Goal: Transaction & Acquisition: Book appointment/travel/reservation

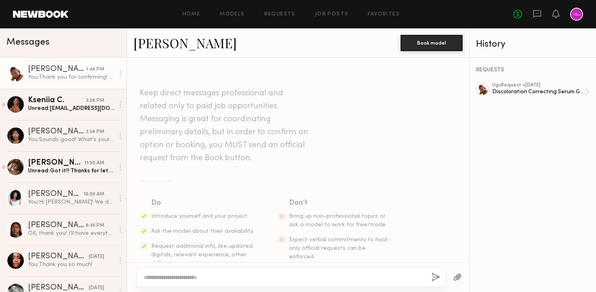
scroll to position [890, 0]
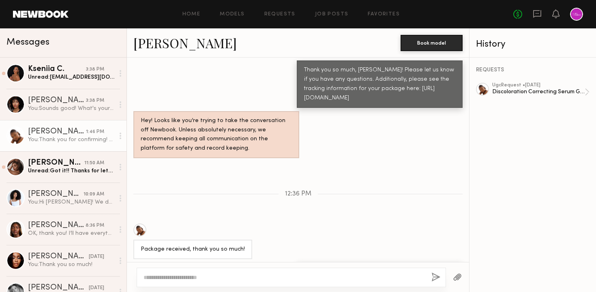
scroll to position [828, 0]
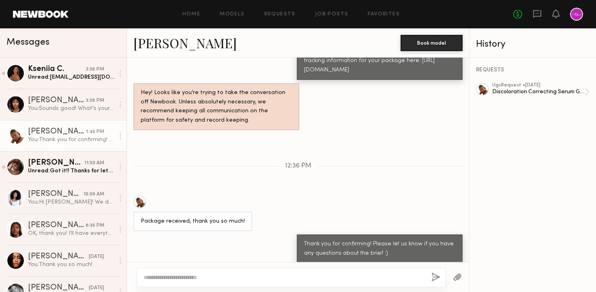
click at [326, 17] on div "Home Models Requests Job Posts Favorites Sign Out No fees up to $5,000" at bounding box center [326, 14] width 514 height 13
click at [324, 15] on link "Job Posts" at bounding box center [332, 14] width 34 height 5
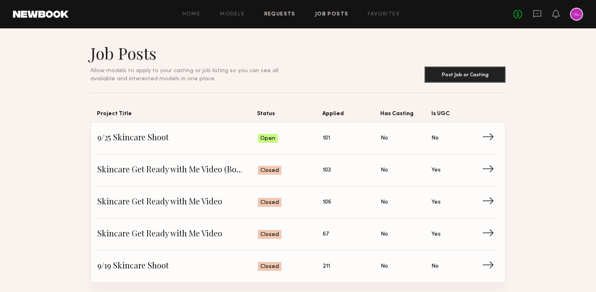
click at [280, 14] on link "Requests" at bounding box center [279, 14] width 31 height 5
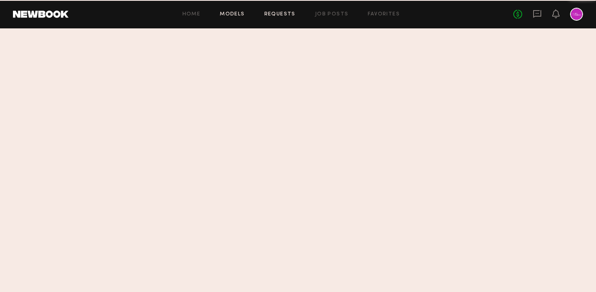
click at [239, 13] on link "Models" at bounding box center [232, 14] width 25 height 5
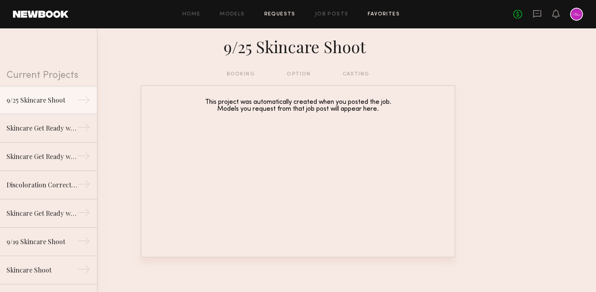
click at [374, 15] on link "Favorites" at bounding box center [384, 14] width 32 height 5
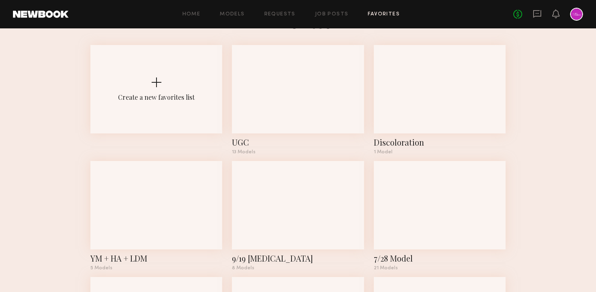
scroll to position [28, 0]
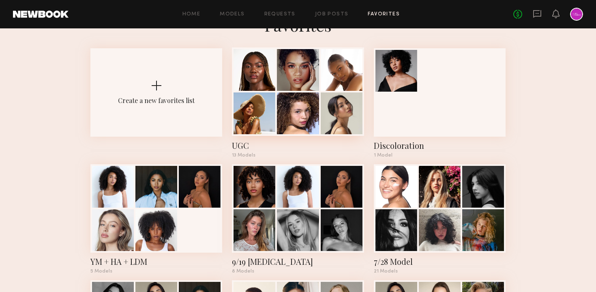
click at [287, 98] on div at bounding box center [298, 113] width 42 height 42
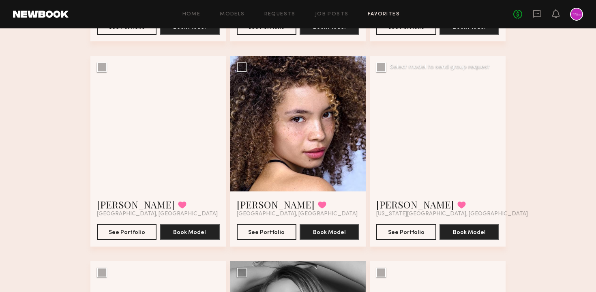
scroll to position [245, 0]
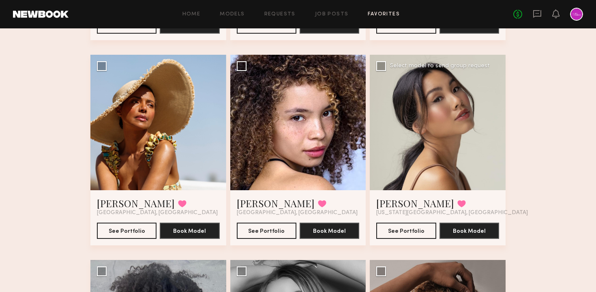
click at [404, 132] on div at bounding box center [438, 123] width 136 height 136
click at [469, 131] on div at bounding box center [438, 123] width 136 height 136
click at [403, 231] on button "See Portfolio" at bounding box center [406, 230] width 60 height 16
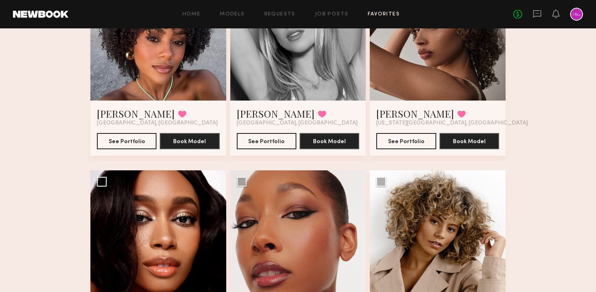
scroll to position [0, 0]
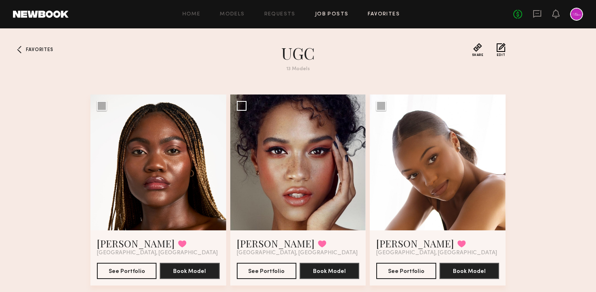
click at [323, 14] on link "Job Posts" at bounding box center [332, 14] width 34 height 5
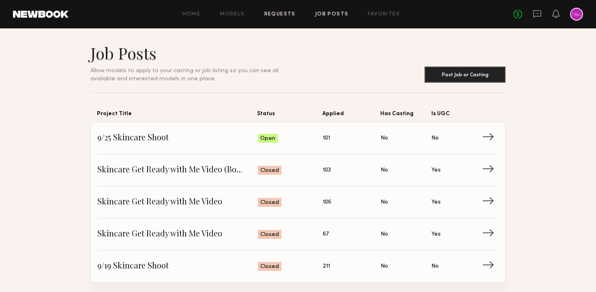
click at [283, 14] on link "Requests" at bounding box center [279, 14] width 31 height 5
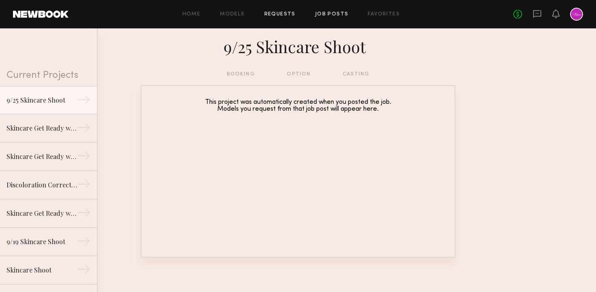
click at [325, 12] on link "Job Posts" at bounding box center [332, 14] width 34 height 5
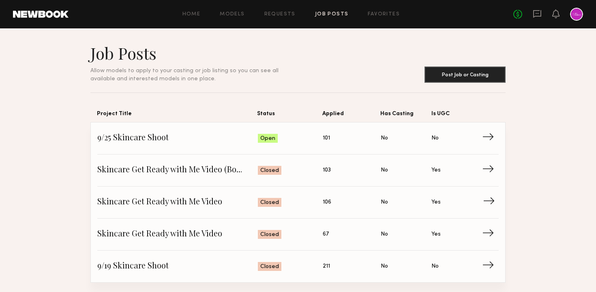
scroll to position [39, 0]
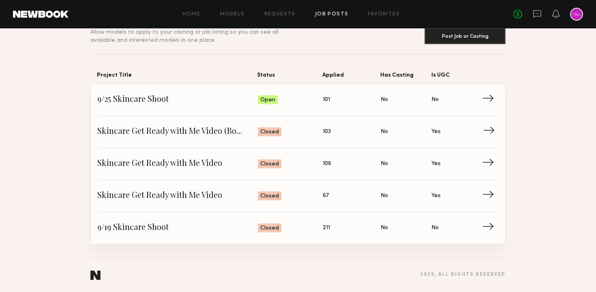
click at [197, 141] on link "Skincare Get Ready with Me Video (Body Treatment) Status: Closed Applied: 103 H…" at bounding box center [297, 132] width 401 height 32
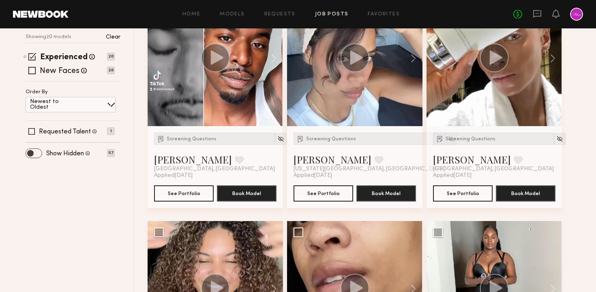
click at [30, 151] on span at bounding box center [34, 153] width 16 height 9
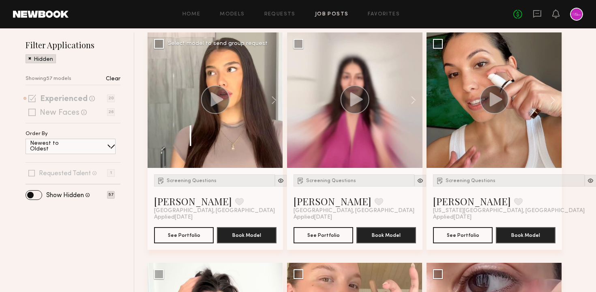
scroll to position [112, 0]
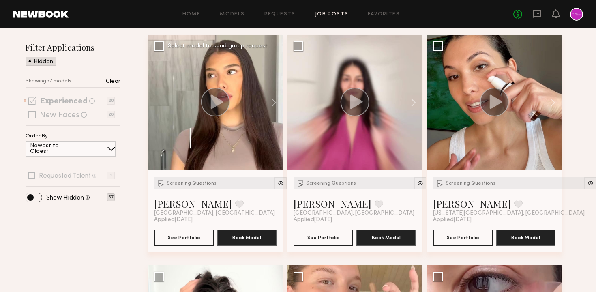
click at [221, 139] on div at bounding box center [215, 102] width 135 height 135
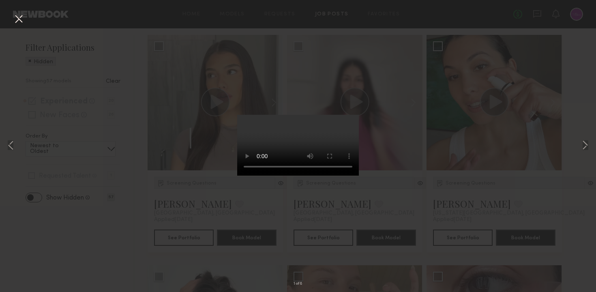
click at [15, 17] on button at bounding box center [18, 19] width 13 height 15
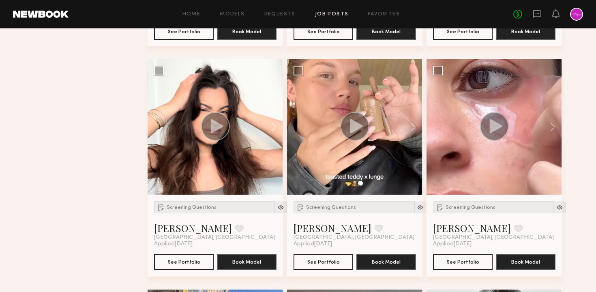
scroll to position [319, 0]
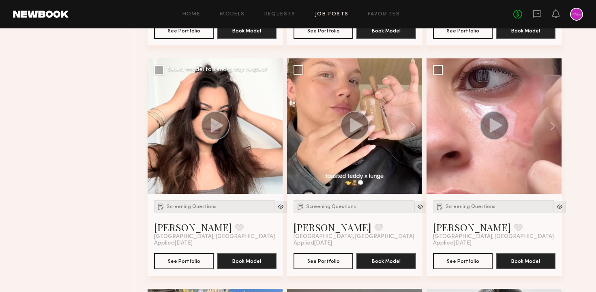
click at [218, 126] on icon at bounding box center [217, 125] width 13 height 14
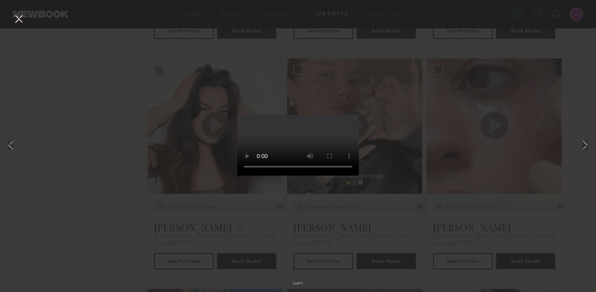
click at [18, 18] on button at bounding box center [18, 19] width 13 height 15
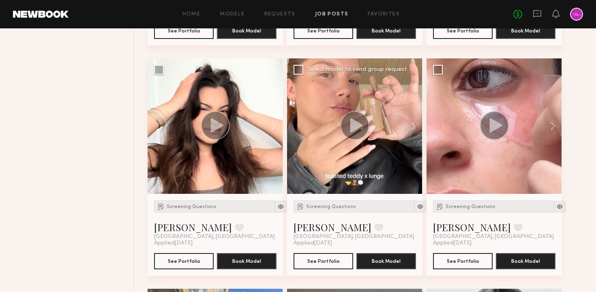
click at [353, 127] on icon at bounding box center [356, 125] width 13 height 14
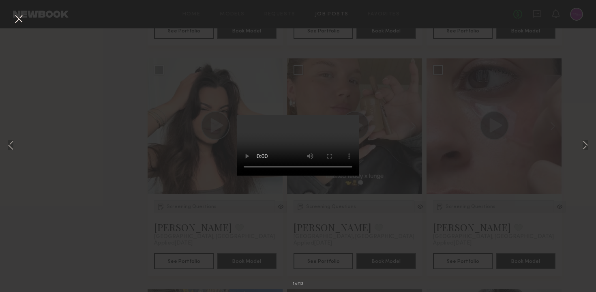
click at [20, 21] on button at bounding box center [18, 19] width 13 height 15
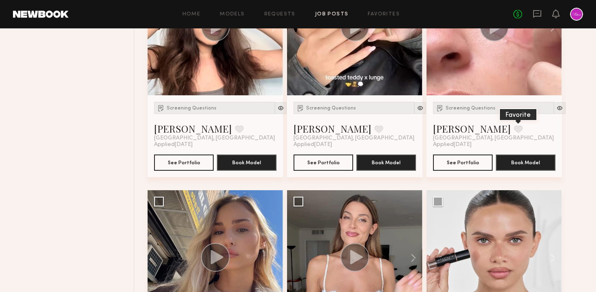
scroll to position [373, 0]
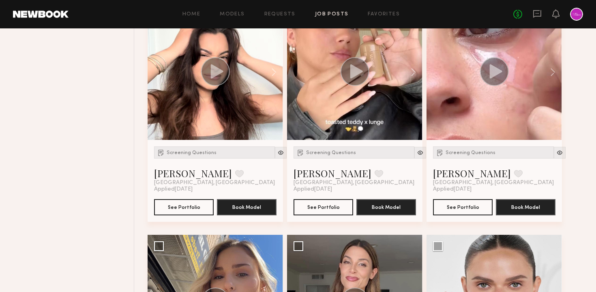
click at [489, 73] on circle at bounding box center [494, 71] width 29 height 29
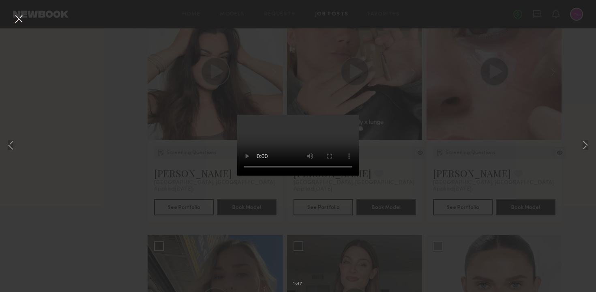
click at [180, 208] on div "1 of 7" at bounding box center [298, 146] width 596 height 292
click at [15, 20] on button at bounding box center [18, 19] width 13 height 15
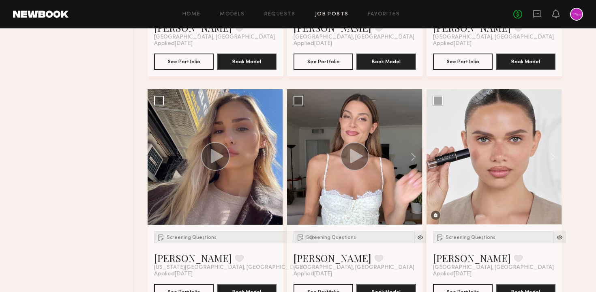
scroll to position [523, 0]
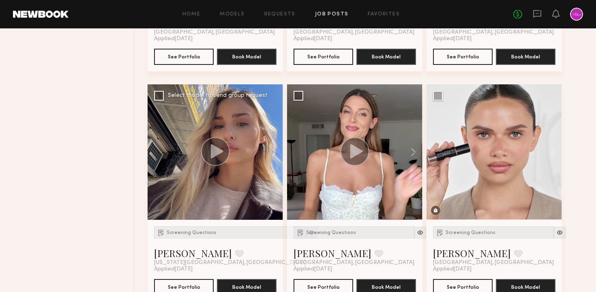
click at [212, 151] on icon at bounding box center [217, 151] width 13 height 14
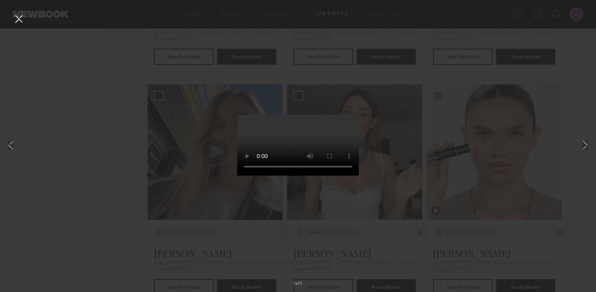
click at [16, 19] on button at bounding box center [18, 19] width 13 height 15
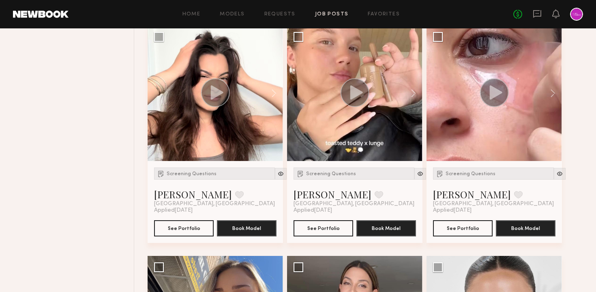
scroll to position [332, 0]
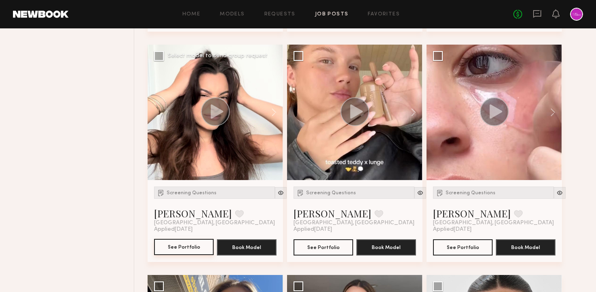
click at [181, 244] on button "See Portfolio" at bounding box center [184, 247] width 60 height 16
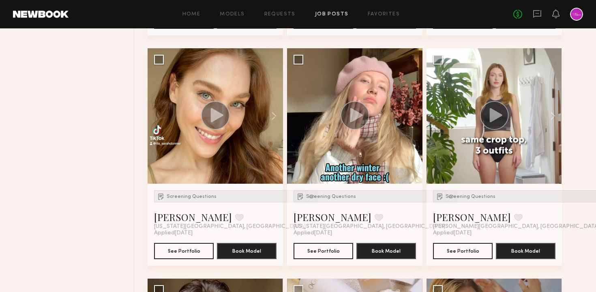
scroll to position [1508, 0]
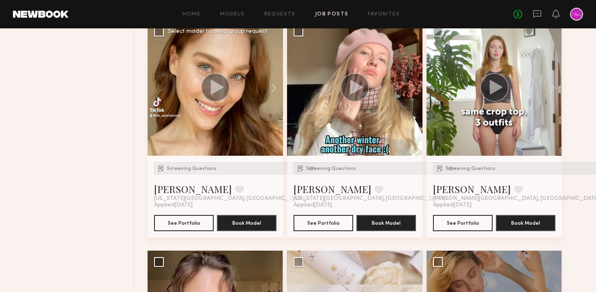
click at [223, 84] on circle at bounding box center [215, 87] width 29 height 29
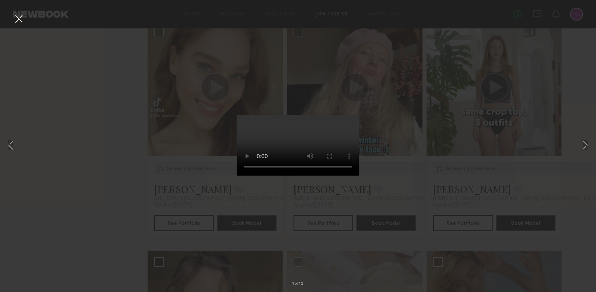
click at [18, 21] on button at bounding box center [18, 19] width 13 height 15
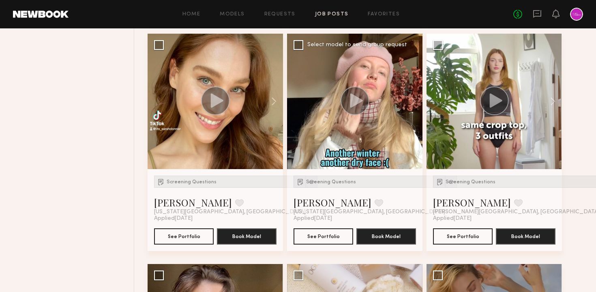
scroll to position [1505, 0]
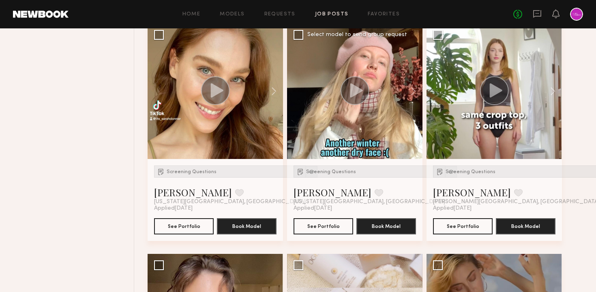
click at [346, 109] on div at bounding box center [354, 91] width 135 height 135
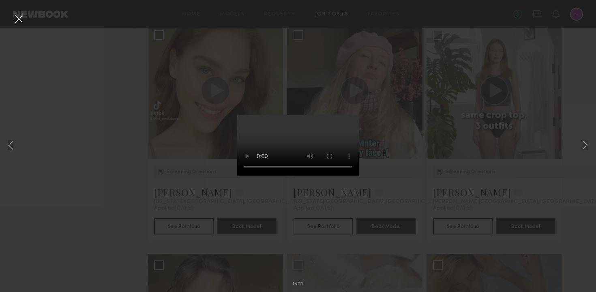
click at [19, 19] on button at bounding box center [18, 19] width 13 height 15
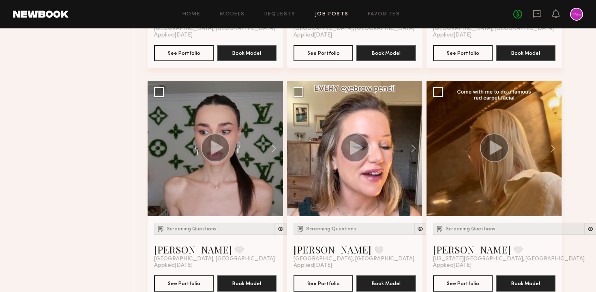
scroll to position [1919, 0]
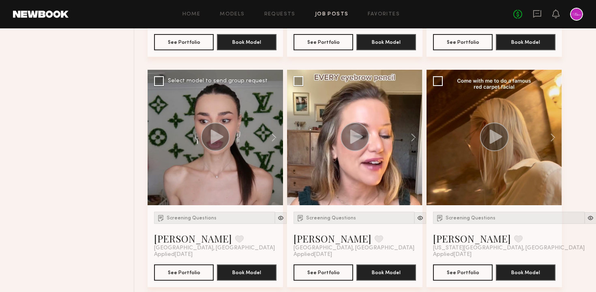
click at [226, 141] on circle at bounding box center [215, 136] width 29 height 29
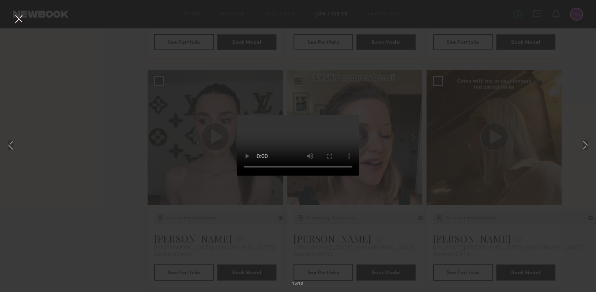
click at [18, 14] on button at bounding box center [18, 19] width 13 height 15
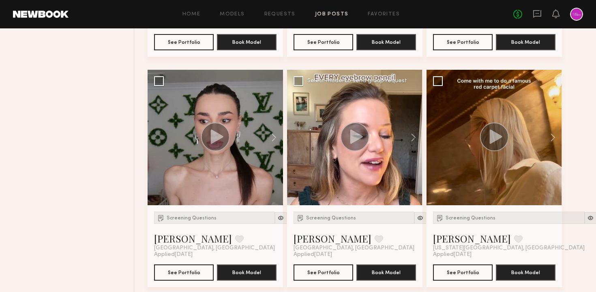
click at [361, 148] on circle at bounding box center [354, 136] width 29 height 29
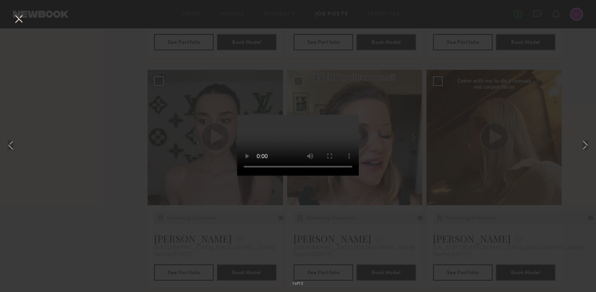
click at [22, 17] on button at bounding box center [18, 19] width 13 height 15
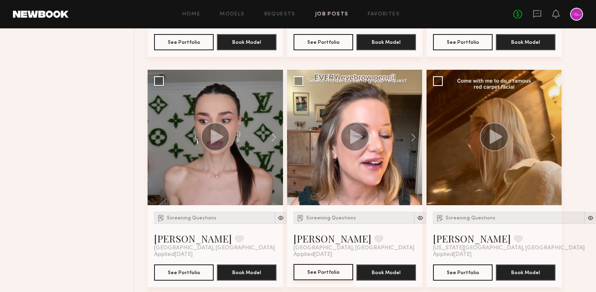
click at [326, 272] on button "See Portfolio" at bounding box center [323, 272] width 60 height 16
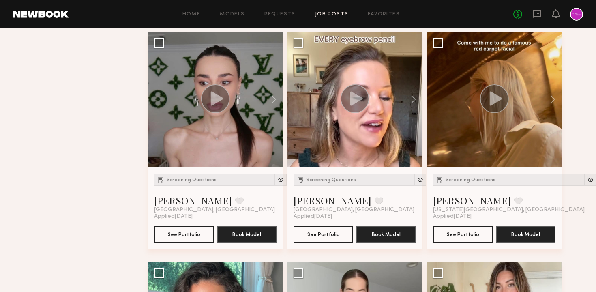
scroll to position [1955, 0]
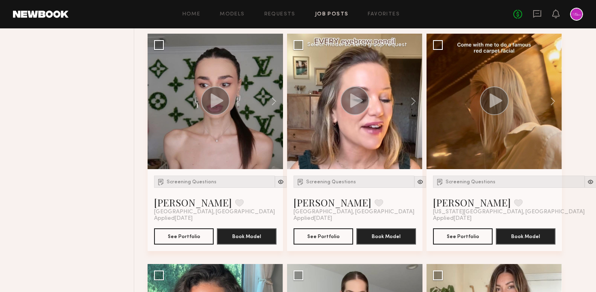
click at [344, 128] on div at bounding box center [354, 101] width 135 height 135
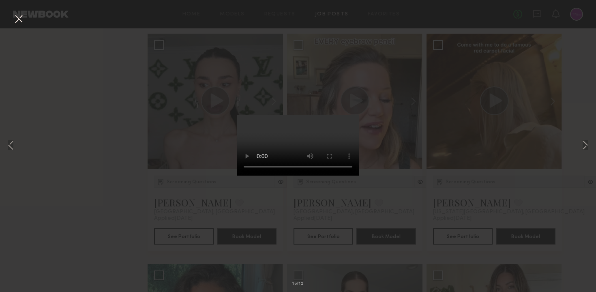
click at [15, 21] on button at bounding box center [18, 19] width 13 height 15
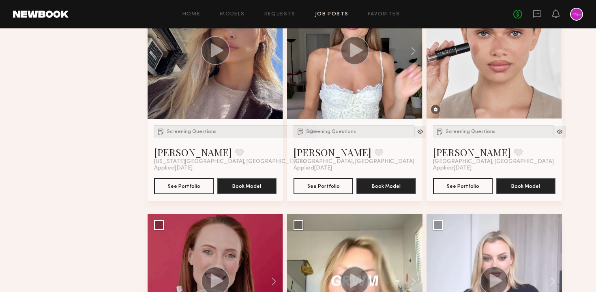
scroll to position [0, 0]
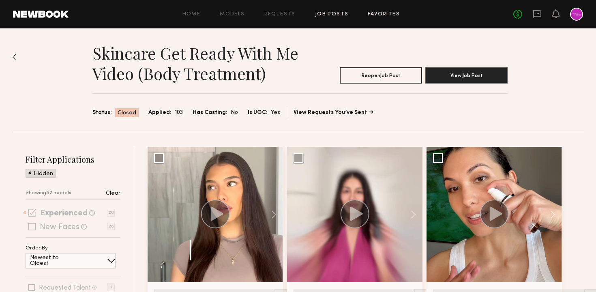
click at [381, 12] on link "Favorites" at bounding box center [384, 14] width 32 height 5
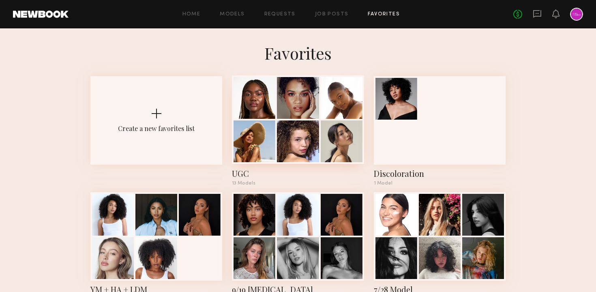
click at [274, 143] on div at bounding box center [254, 141] width 42 height 42
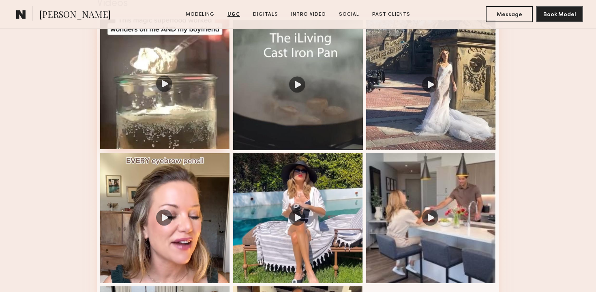
scroll to position [855, 0]
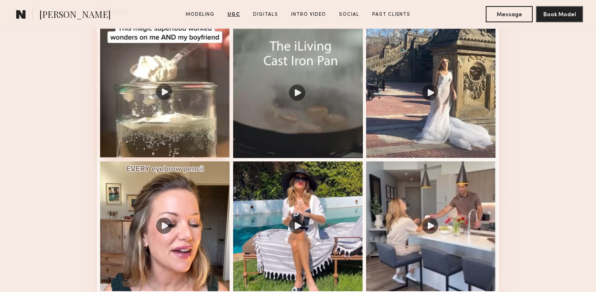
click at [188, 111] on div at bounding box center [165, 93] width 130 height 130
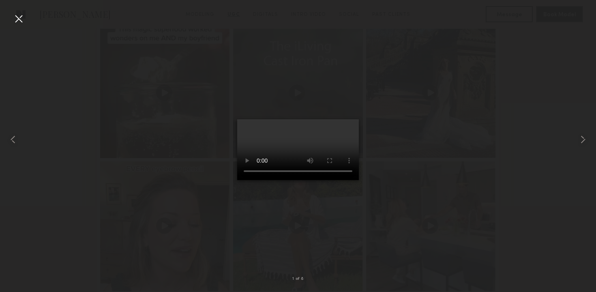
click at [18, 20] on div at bounding box center [18, 18] width 13 height 13
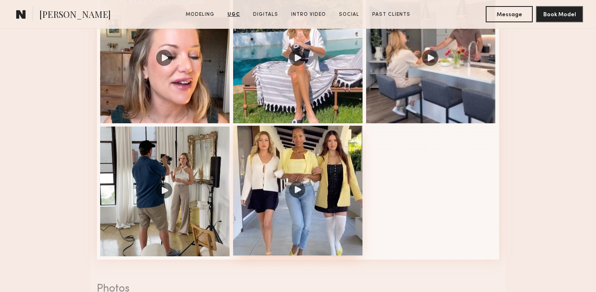
scroll to position [1021, 0]
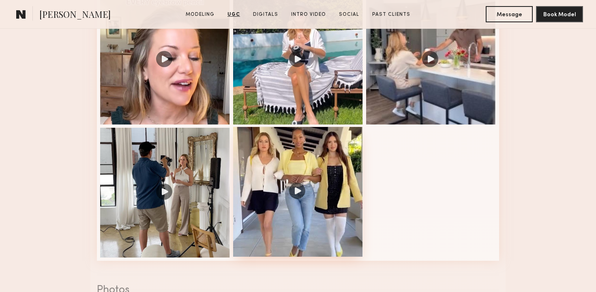
click at [302, 195] on div at bounding box center [298, 192] width 130 height 130
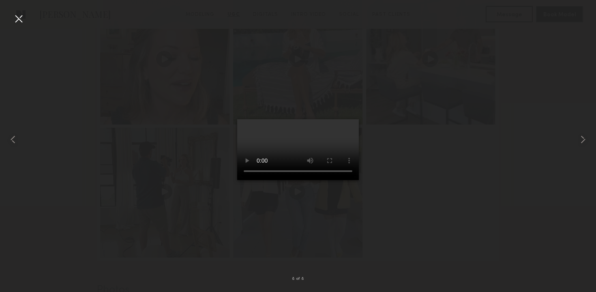
click at [19, 11] on nb-gallery-light "8 of 8" at bounding box center [298, 146] width 596 height 292
click at [19, 17] on div at bounding box center [18, 18] width 13 height 13
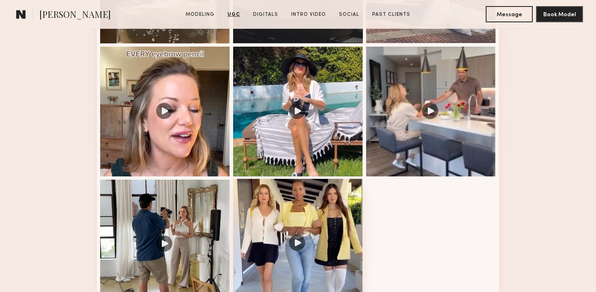
scroll to position [957, 0]
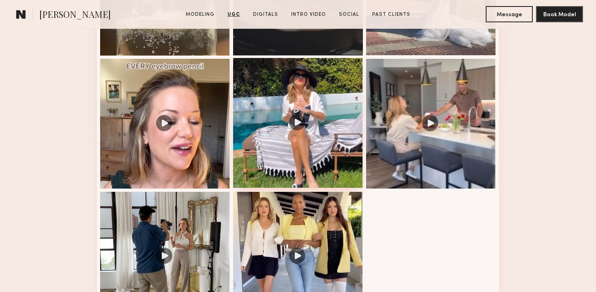
click at [316, 141] on div at bounding box center [298, 123] width 130 height 130
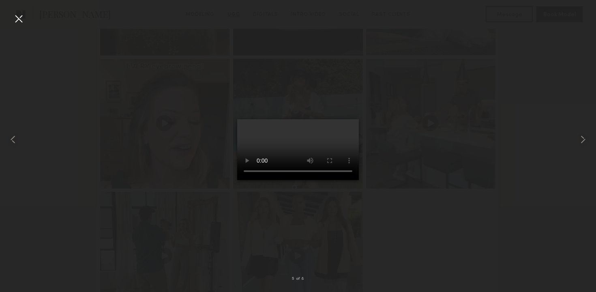
click at [19, 21] on div at bounding box center [18, 18] width 13 height 13
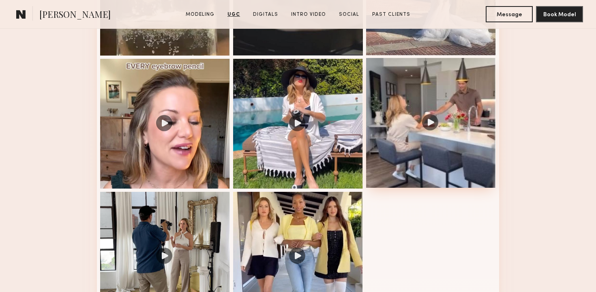
click at [424, 103] on div at bounding box center [431, 123] width 130 height 130
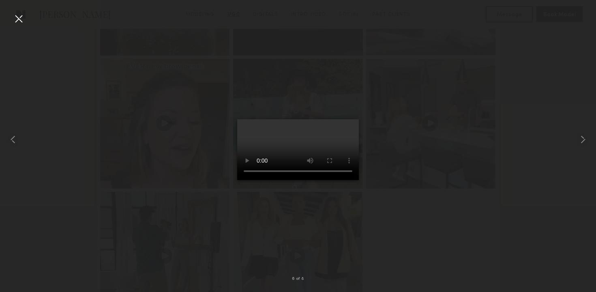
click at [13, 24] on div at bounding box center [18, 18] width 13 height 13
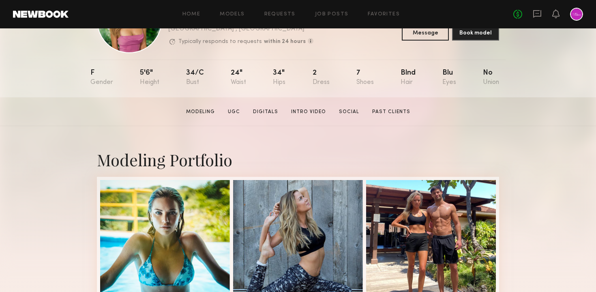
scroll to position [0, 0]
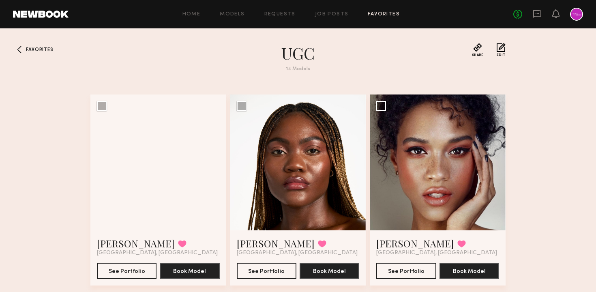
scroll to position [13, 0]
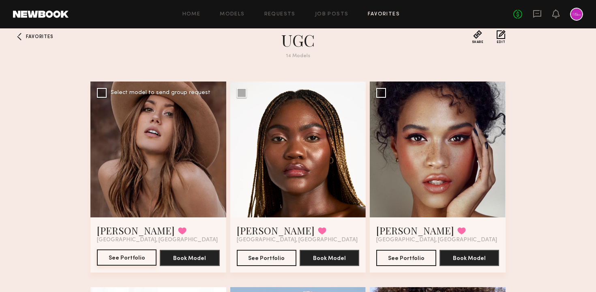
click at [117, 255] on button "See Portfolio" at bounding box center [127, 257] width 60 height 16
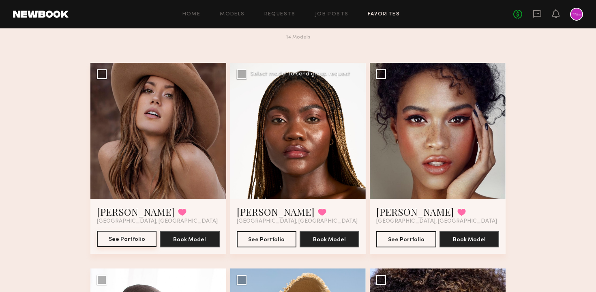
scroll to position [0, 0]
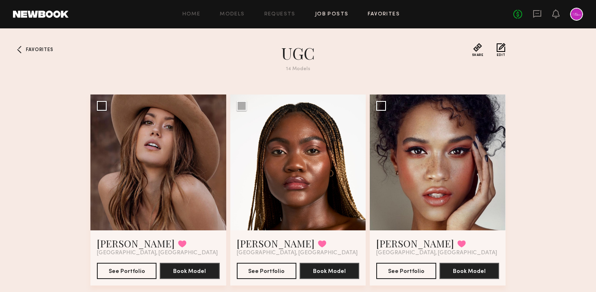
click at [336, 14] on link "Job Posts" at bounding box center [332, 14] width 34 height 5
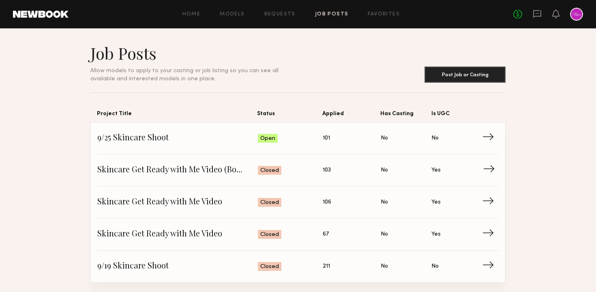
click at [189, 176] on span "Skincare Get Ready with Me Video (Body Treatment)" at bounding box center [177, 170] width 161 height 12
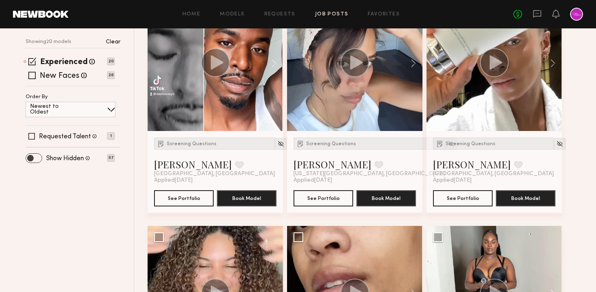
click at [33, 157] on span at bounding box center [34, 158] width 16 height 9
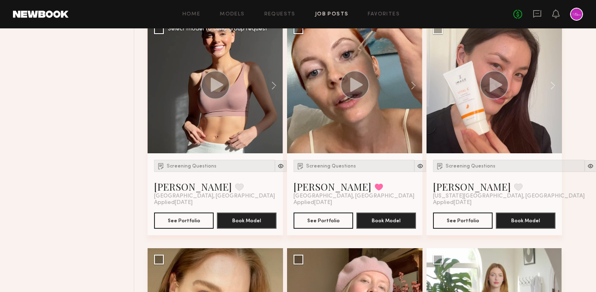
scroll to position [1281, 0]
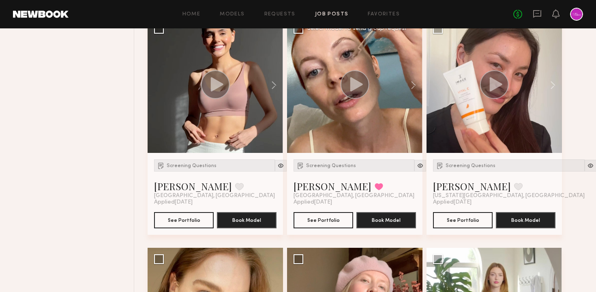
click at [355, 92] on circle at bounding box center [354, 84] width 29 height 29
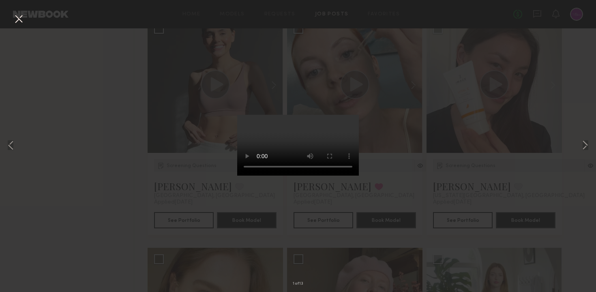
click at [14, 18] on button at bounding box center [18, 19] width 13 height 15
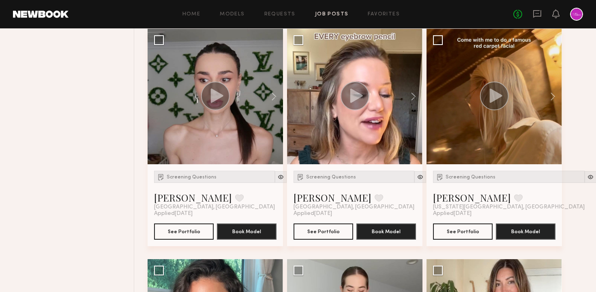
scroll to position [1958, 0]
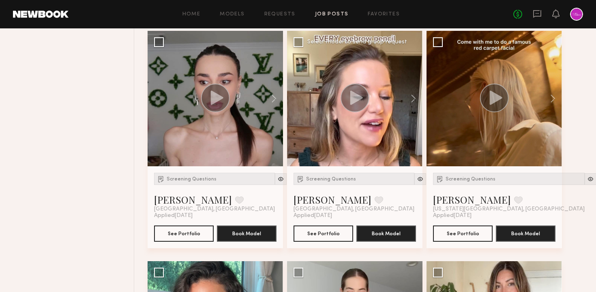
click at [349, 113] on div at bounding box center [354, 99] width 29 height 30
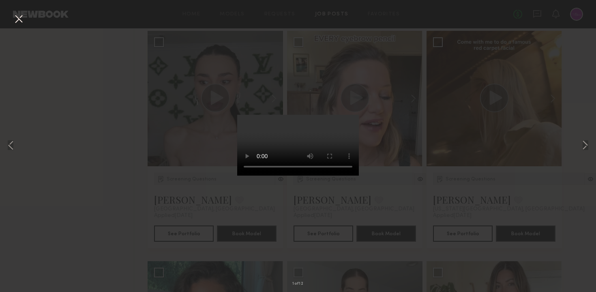
click at [14, 17] on button at bounding box center [18, 19] width 13 height 15
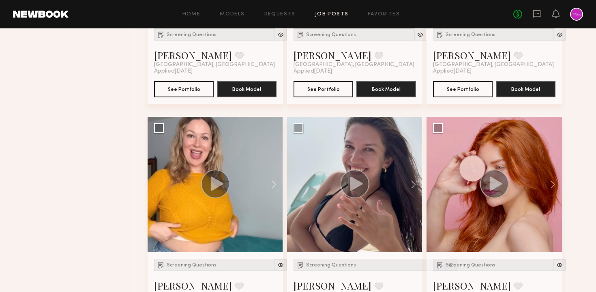
scroll to position [2349, 0]
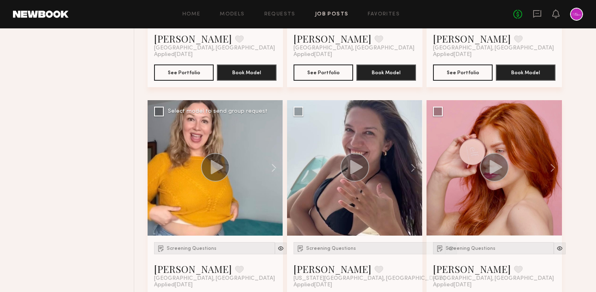
click at [225, 157] on circle at bounding box center [215, 167] width 29 height 29
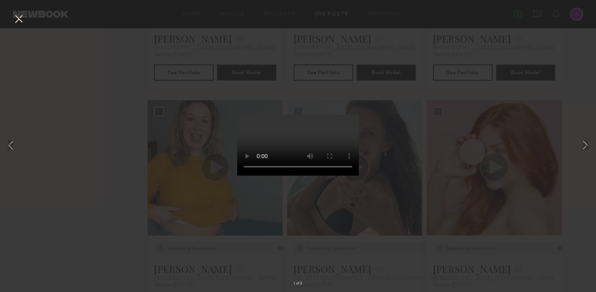
click at [15, 19] on button at bounding box center [18, 19] width 13 height 15
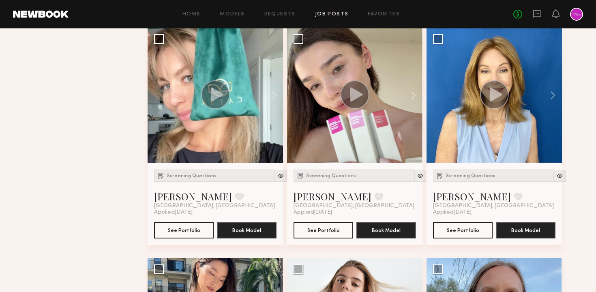
scroll to position [2912, 0]
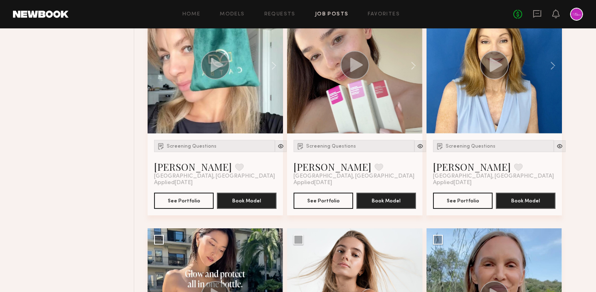
click at [508, 82] on div at bounding box center [493, 65] width 135 height 135
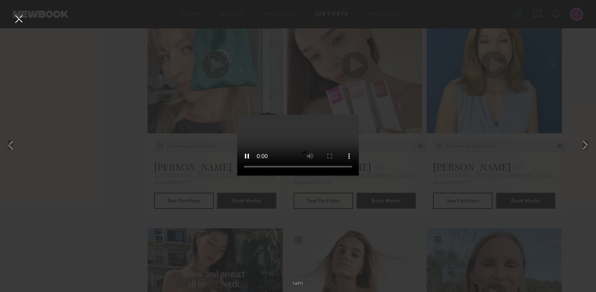
click at [20, 21] on button at bounding box center [18, 19] width 13 height 15
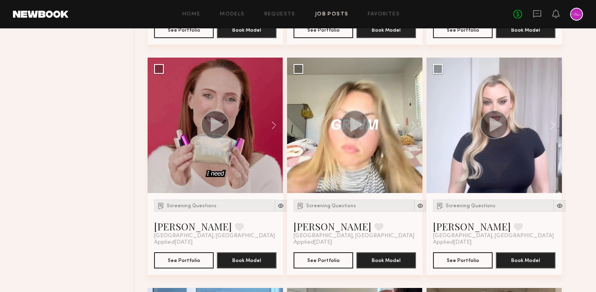
scroll to position [779, 0]
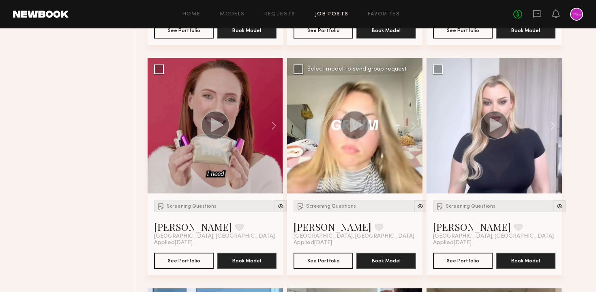
click at [340, 139] on div at bounding box center [354, 126] width 29 height 30
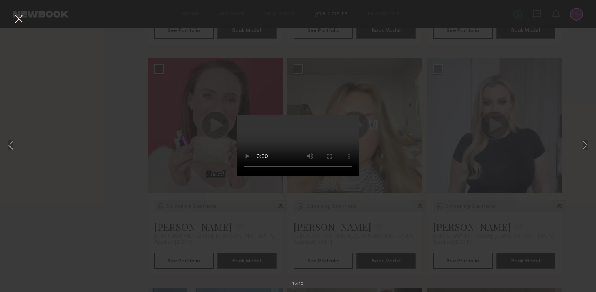
click at [19, 19] on button at bounding box center [18, 19] width 13 height 15
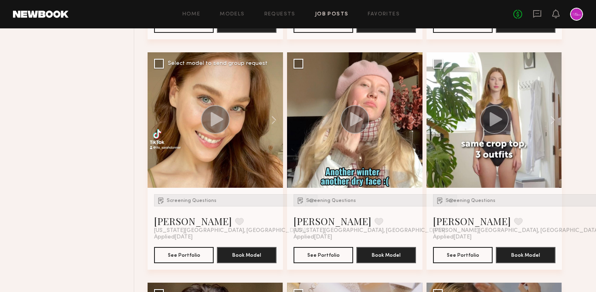
scroll to position [1491, 0]
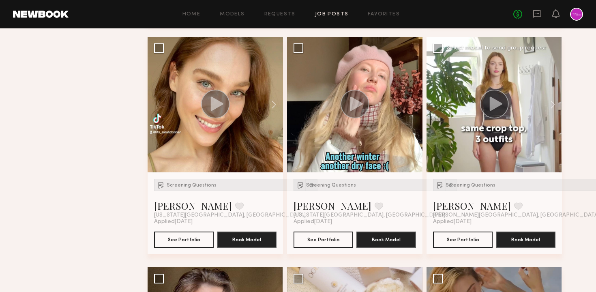
click at [483, 109] on circle at bounding box center [494, 104] width 29 height 29
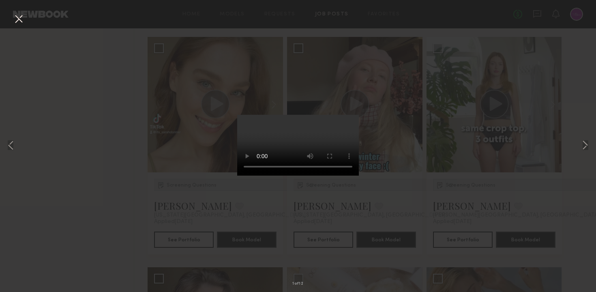
click at [17, 20] on button at bounding box center [18, 19] width 13 height 15
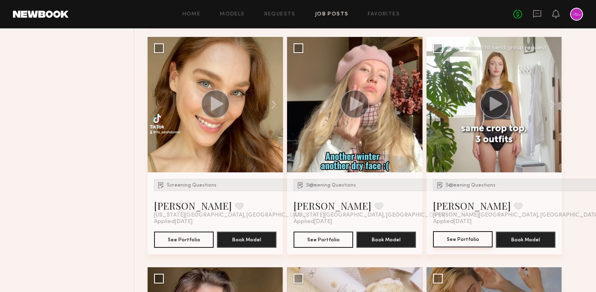
click at [455, 244] on button "See Portfolio" at bounding box center [463, 239] width 60 height 16
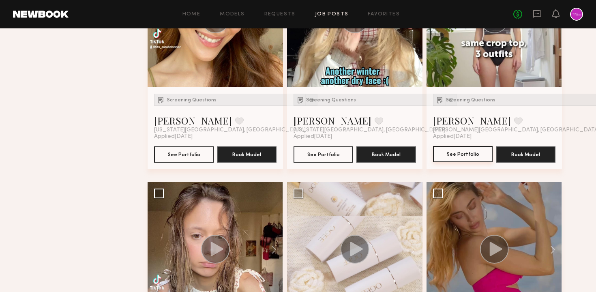
scroll to position [1594, 0]
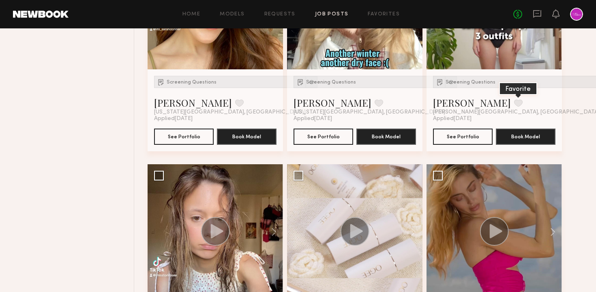
click at [514, 101] on button at bounding box center [518, 102] width 9 height 7
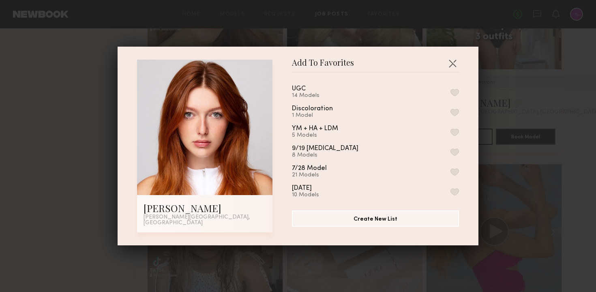
click at [346, 94] on div "UGC 14 Models" at bounding box center [375, 92] width 167 height 13
click at [455, 93] on button "button" at bounding box center [454, 92] width 9 height 7
click at [507, 71] on div "Add To Favorites Annika R. Sherman Oaks, CA Add To Favorites UGC 15 Models Remo…" at bounding box center [298, 146] width 596 height 292
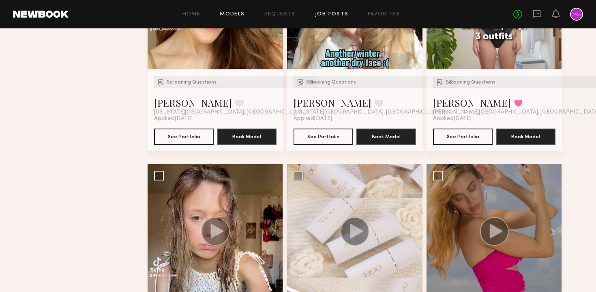
click at [231, 16] on link "Models" at bounding box center [232, 14] width 25 height 5
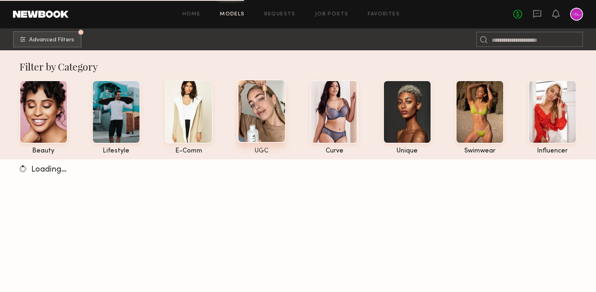
click at [269, 106] on div at bounding box center [262, 110] width 48 height 63
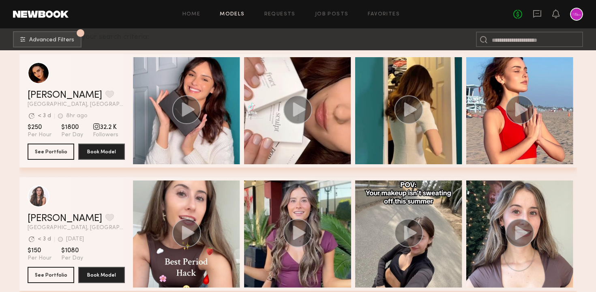
scroll to position [240, 0]
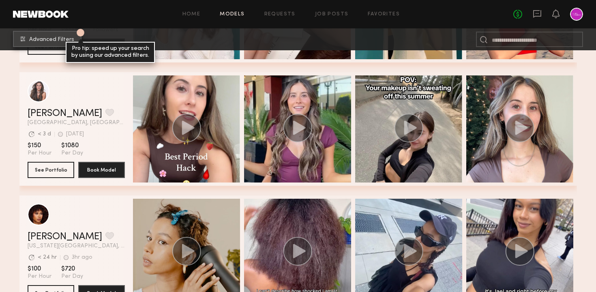
click at [63, 38] on span "Advanced Filters" at bounding box center [51, 40] width 45 height 6
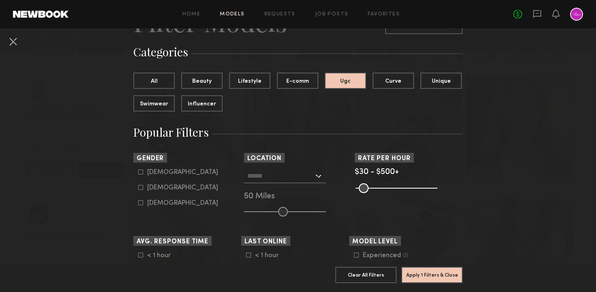
scroll to position [58, 0]
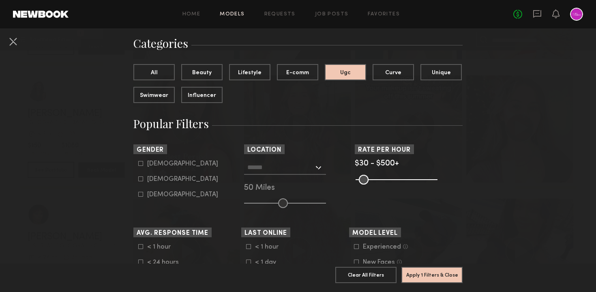
click at [144, 179] on label "Female" at bounding box center [178, 178] width 80 height 5
type input "**"
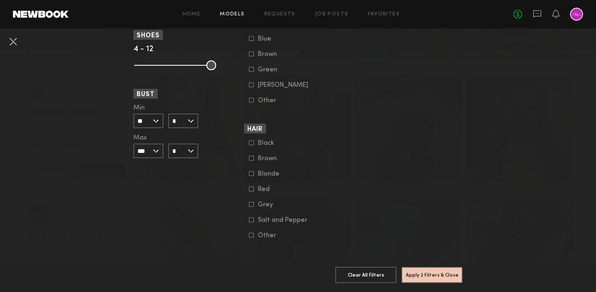
scroll to position [630, 0]
click at [421, 276] on button "Apply 2 Filters & Close" at bounding box center [431, 274] width 61 height 16
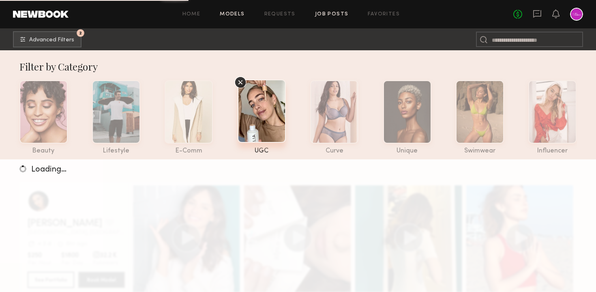
click at [325, 12] on link "Job Posts" at bounding box center [332, 14] width 34 height 5
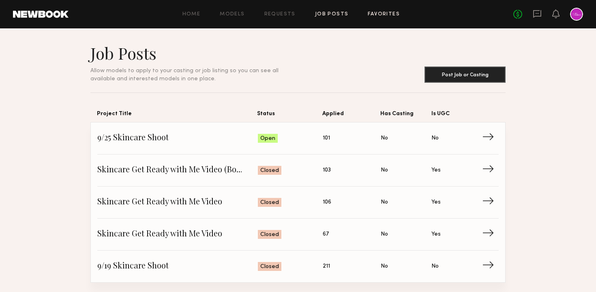
click at [386, 13] on link "Favorites" at bounding box center [384, 14] width 32 height 5
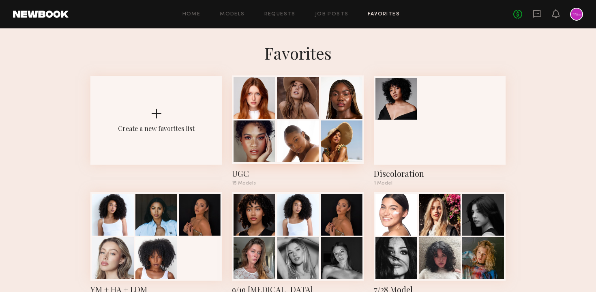
click at [274, 119] on div at bounding box center [298, 119] width 132 height 88
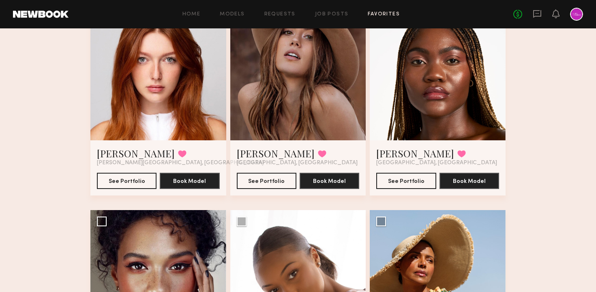
scroll to position [107, 0]
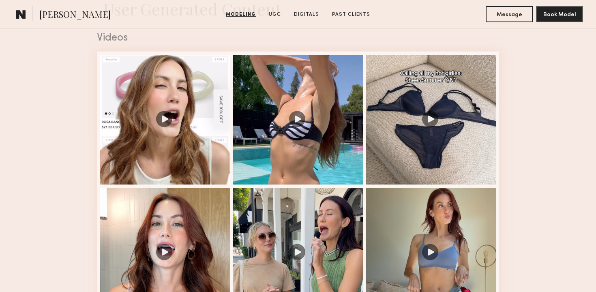
scroll to position [850, 0]
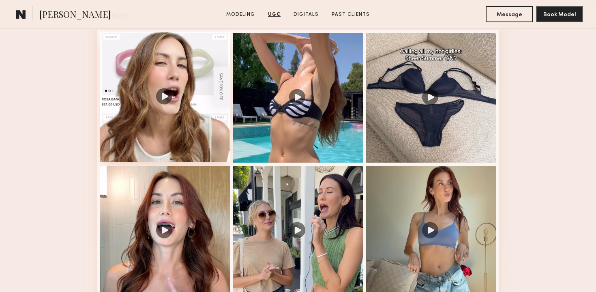
click at [181, 120] on div at bounding box center [165, 97] width 130 height 130
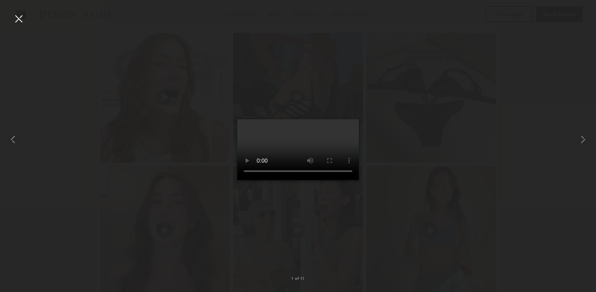
click at [19, 17] on div at bounding box center [18, 18] width 13 height 13
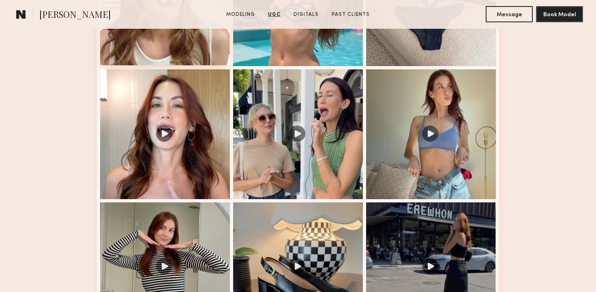
scroll to position [689, 0]
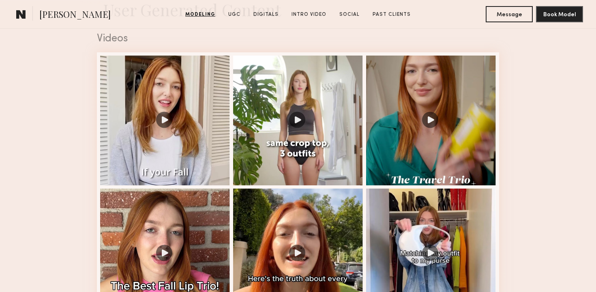
scroll to position [827, 0]
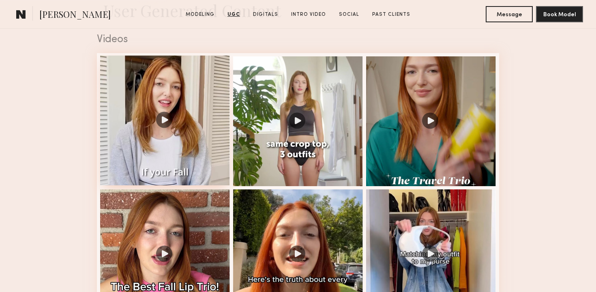
click at [182, 97] on div at bounding box center [165, 121] width 130 height 130
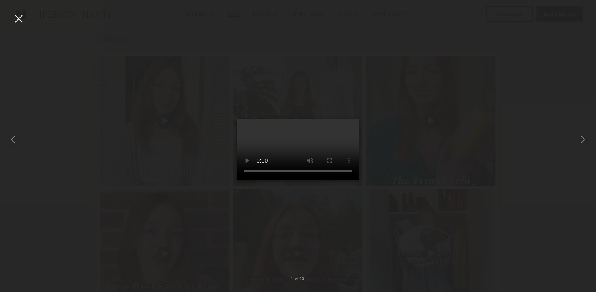
click at [21, 22] on div at bounding box center [18, 18] width 13 height 13
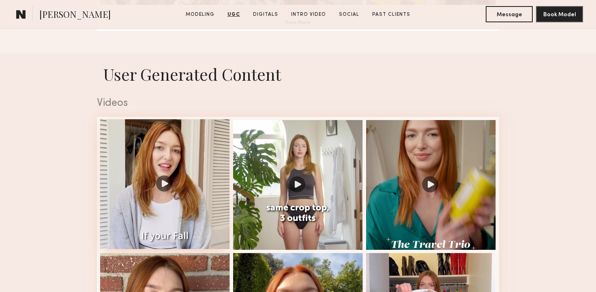
scroll to position [917, 0]
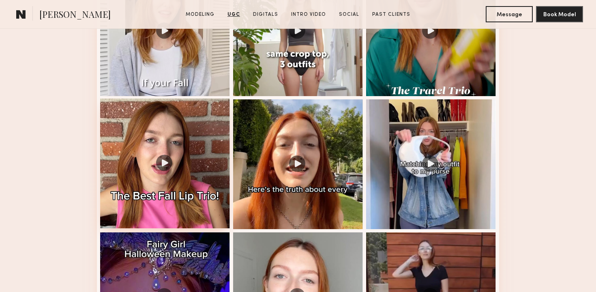
click at [202, 186] on div at bounding box center [165, 164] width 130 height 130
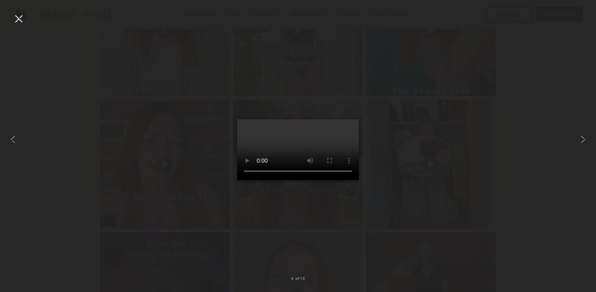
click at [23, 21] on div at bounding box center [18, 18] width 13 height 13
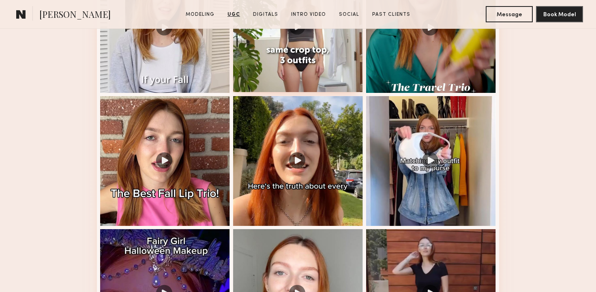
scroll to position [934, 0]
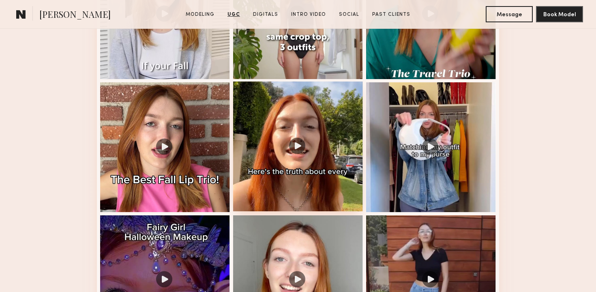
click at [308, 161] on div at bounding box center [298, 146] width 130 height 130
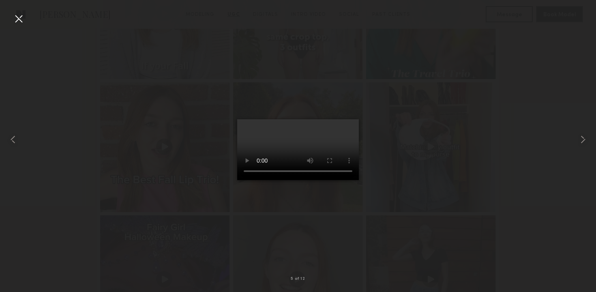
click at [19, 19] on div at bounding box center [18, 18] width 13 height 13
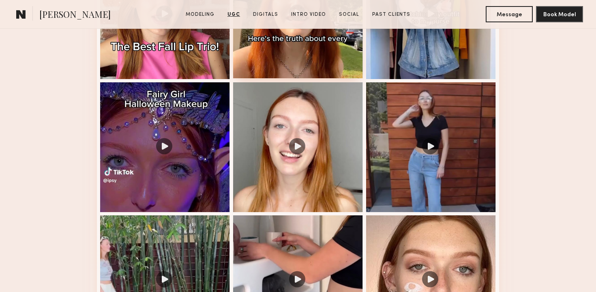
scroll to position [1066, 0]
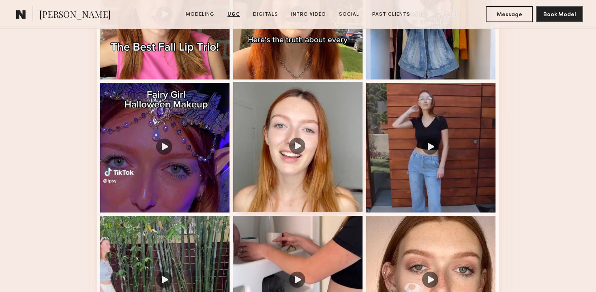
click at [311, 160] on div at bounding box center [298, 147] width 130 height 130
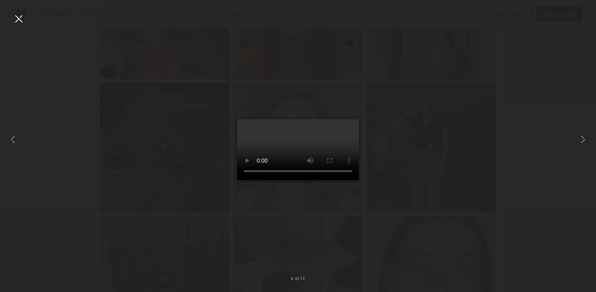
click at [16, 19] on div at bounding box center [18, 18] width 13 height 13
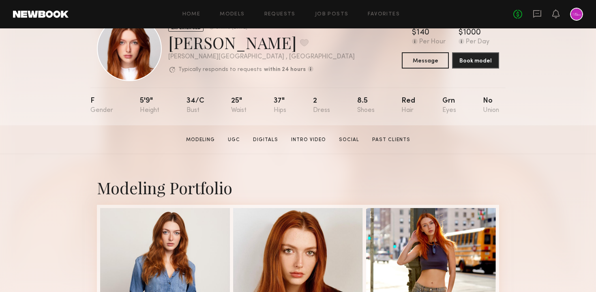
scroll to position [0, 0]
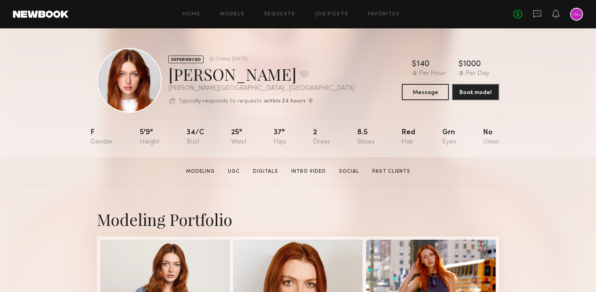
click at [380, 10] on div "Home Models Requests Job Posts Favorites Sign Out No fees up to $5,000" at bounding box center [326, 14] width 514 height 13
click at [387, 15] on link "Favorites" at bounding box center [384, 14] width 32 height 5
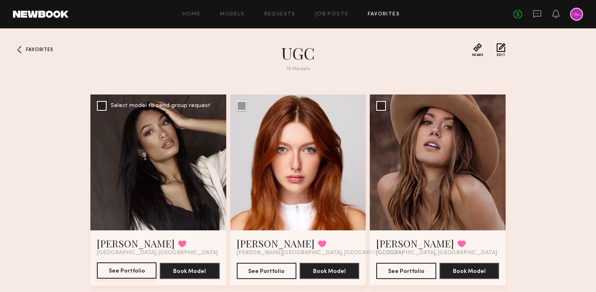
click at [123, 266] on button "See Portfolio" at bounding box center [127, 270] width 60 height 16
click at [225, 16] on link "Models" at bounding box center [232, 14] width 25 height 5
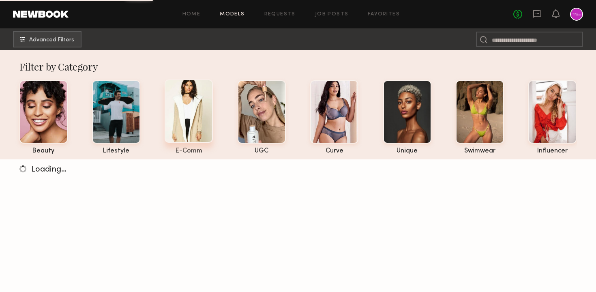
click at [207, 116] on div at bounding box center [189, 110] width 48 height 63
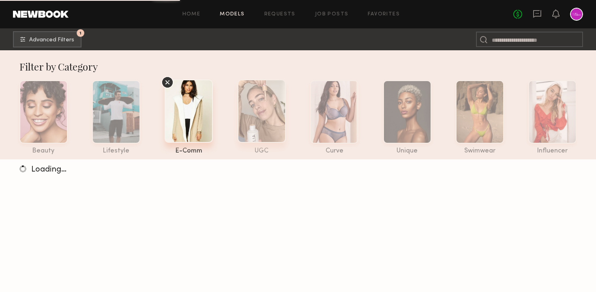
click at [263, 116] on div at bounding box center [262, 110] width 48 height 63
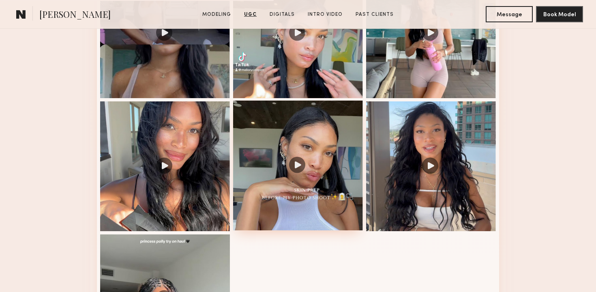
scroll to position [896, 0]
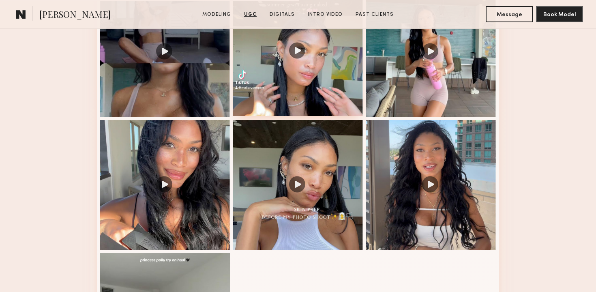
click at [296, 52] on div at bounding box center [298, 51] width 130 height 130
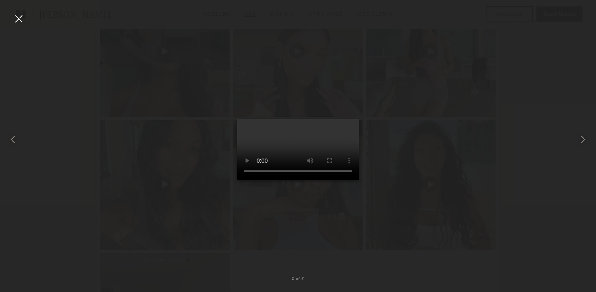
click at [15, 16] on div at bounding box center [18, 18] width 13 height 13
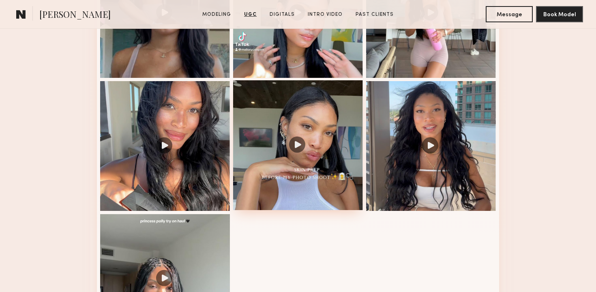
scroll to position [940, 0]
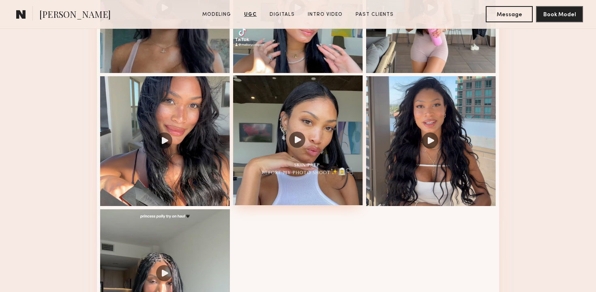
click at [315, 166] on div at bounding box center [298, 140] width 130 height 130
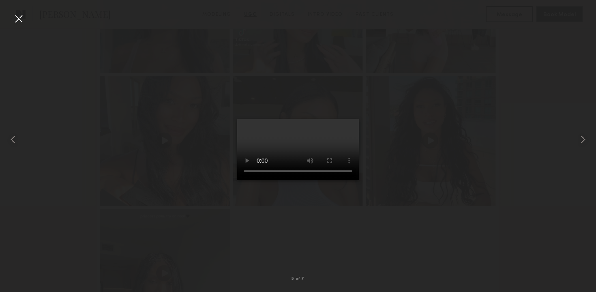
click at [22, 21] on div at bounding box center [18, 18] width 13 height 13
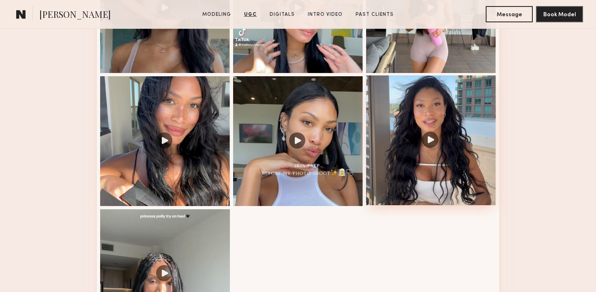
click at [406, 120] on div at bounding box center [431, 140] width 130 height 130
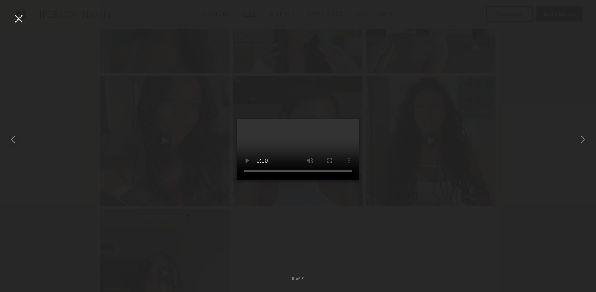
click at [16, 17] on div at bounding box center [18, 18] width 13 height 13
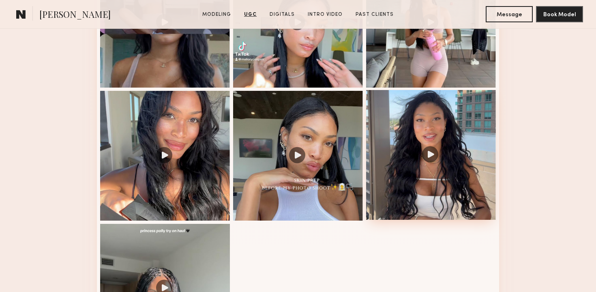
scroll to position [938, 0]
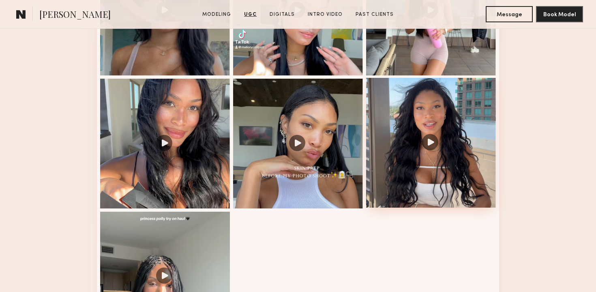
click at [414, 137] on div at bounding box center [431, 143] width 130 height 130
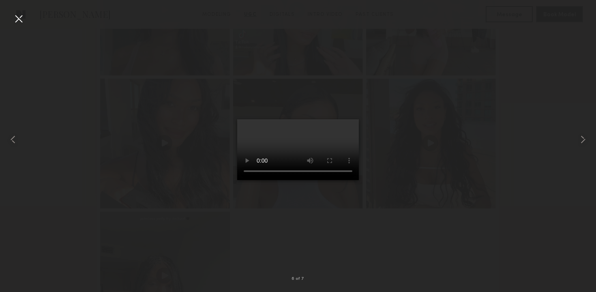
click at [18, 19] on div at bounding box center [18, 18] width 13 height 13
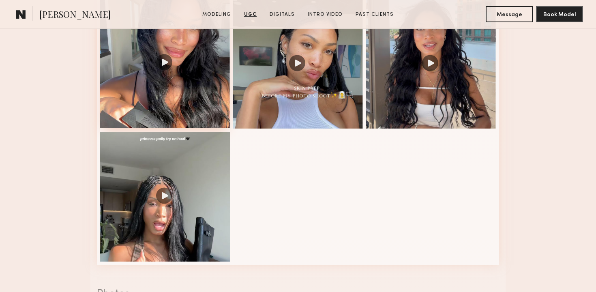
scroll to position [1030, 0]
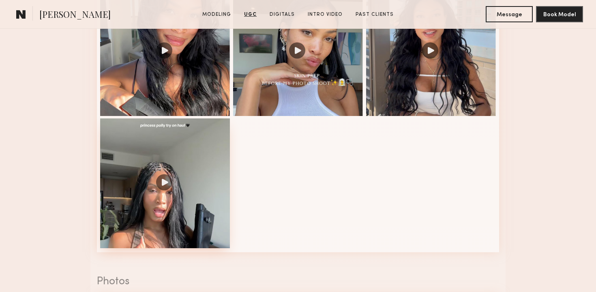
click at [158, 188] on div at bounding box center [165, 183] width 130 height 130
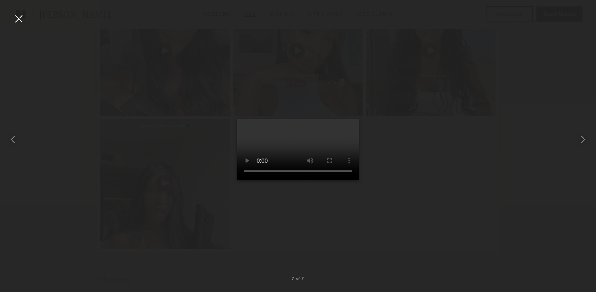
click at [12, 15] on div at bounding box center [18, 18] width 13 height 13
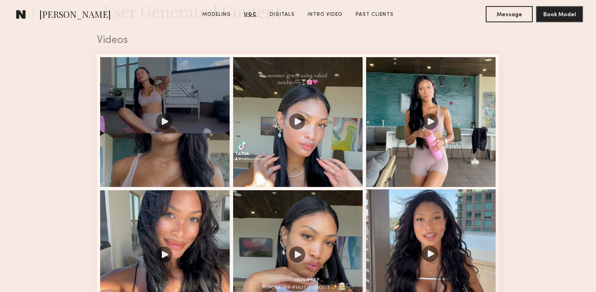
scroll to position [815, 0]
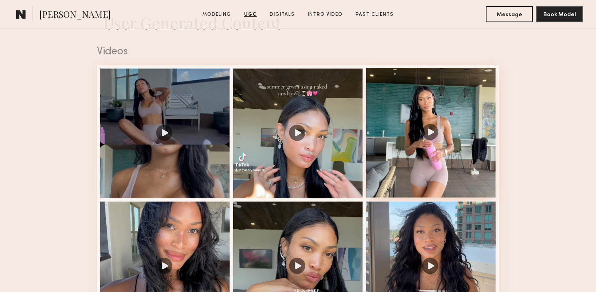
click at [464, 136] on div at bounding box center [431, 133] width 130 height 130
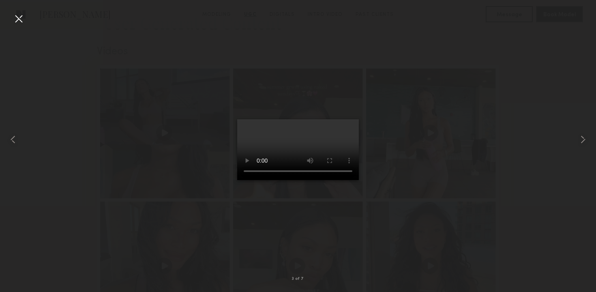
click at [15, 21] on div at bounding box center [18, 18] width 13 height 13
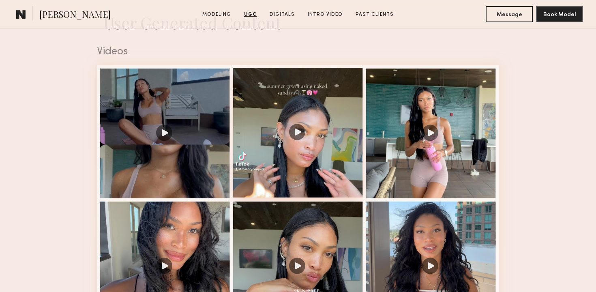
click at [302, 120] on div at bounding box center [298, 133] width 130 height 130
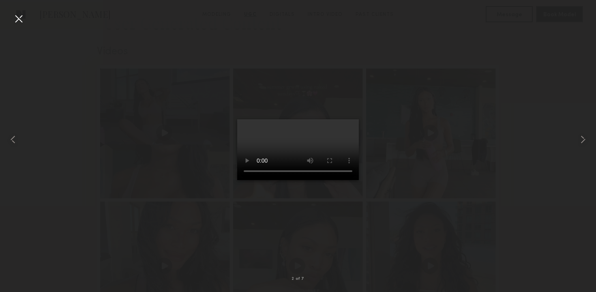
click at [19, 17] on div at bounding box center [18, 18] width 13 height 13
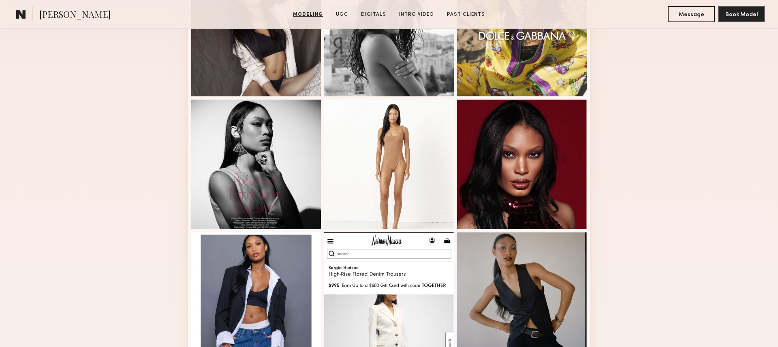
scroll to position [0, 0]
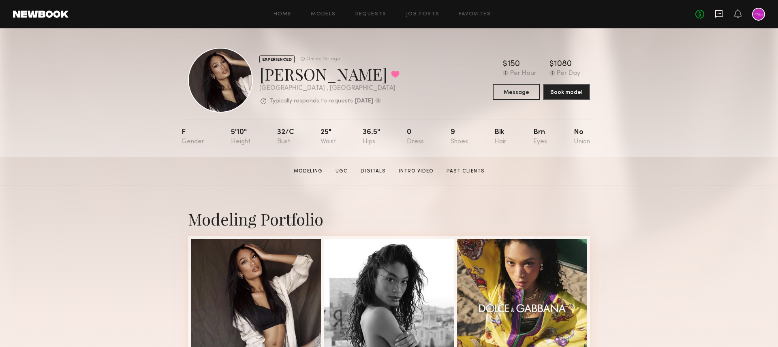
click at [595, 13] on icon at bounding box center [719, 13] width 3 height 1
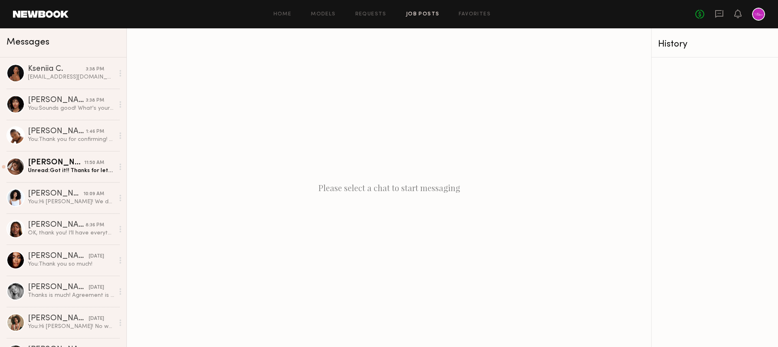
click at [422, 13] on link "Job Posts" at bounding box center [423, 14] width 34 height 5
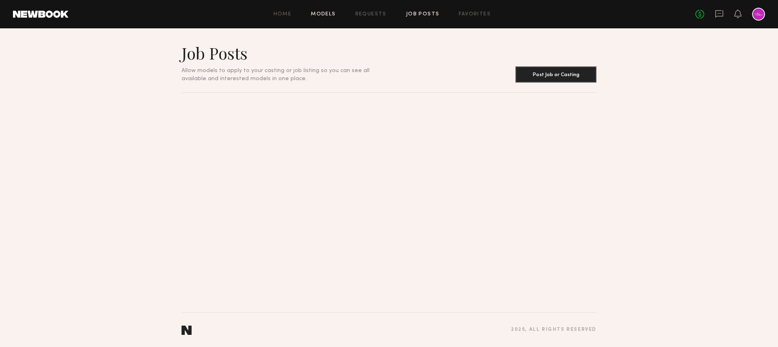
click at [332, 14] on link "Models" at bounding box center [323, 14] width 25 height 5
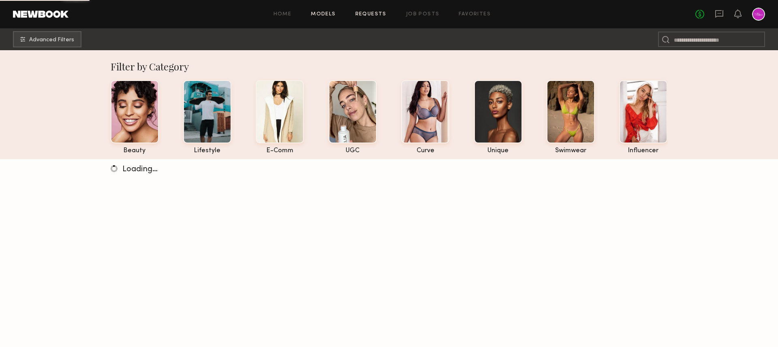
click at [370, 13] on link "Requests" at bounding box center [370, 14] width 31 height 5
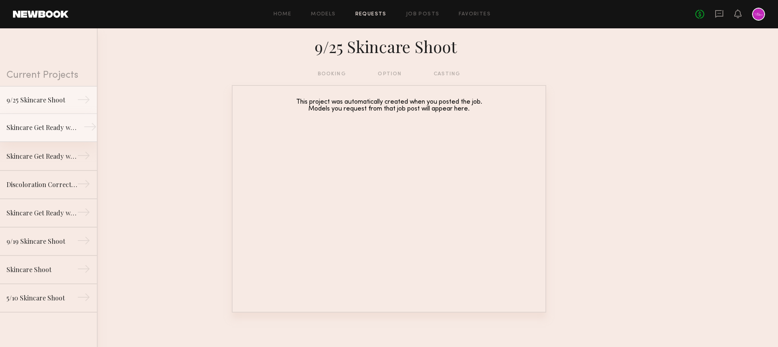
click at [48, 133] on link "Skincare Get Ready with Me Video (Body Treatment) →" at bounding box center [48, 128] width 97 height 28
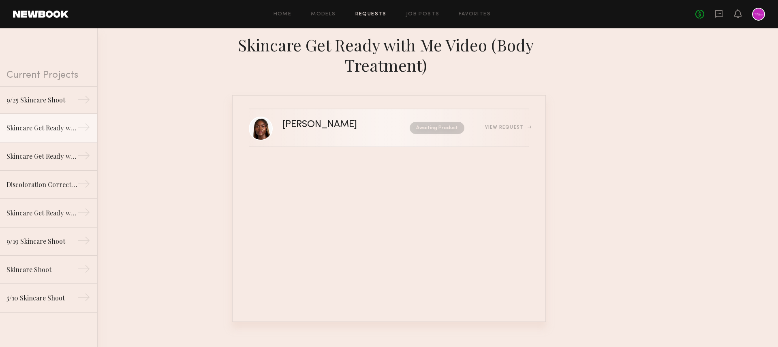
click at [361, 135] on div "Tamie L. Awaiting Product View Request" at bounding box center [406, 127] width 247 height 15
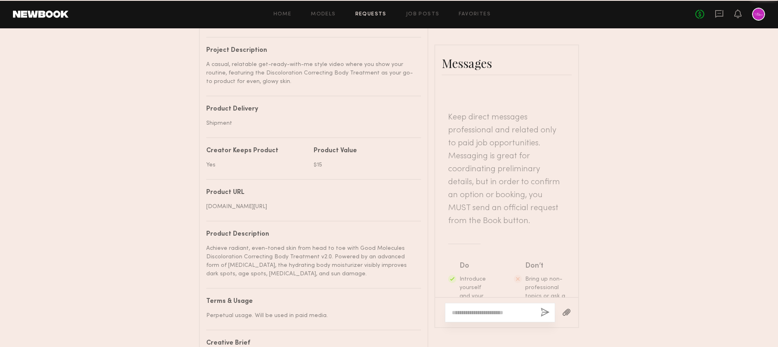
scroll to position [711, 0]
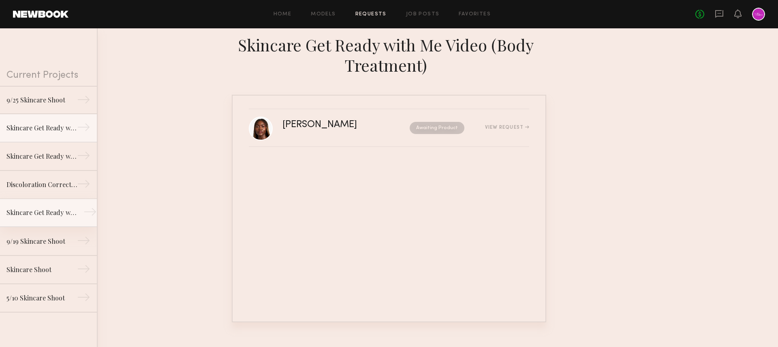
click at [58, 220] on link "Skincare Get Ready with Me Video →" at bounding box center [48, 213] width 97 height 28
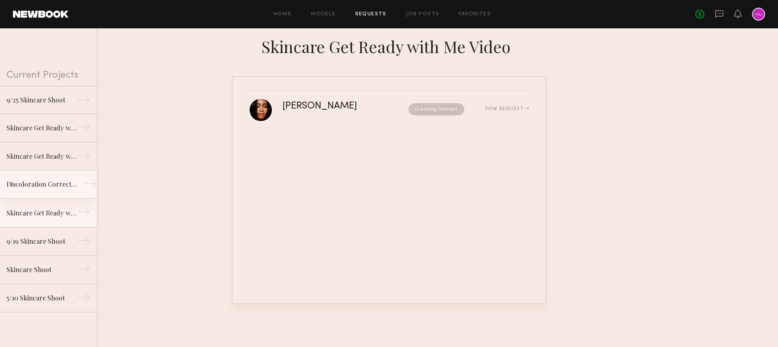
click at [42, 193] on link "Discoloration Correcting Serum GRWM Video →" at bounding box center [48, 185] width 97 height 28
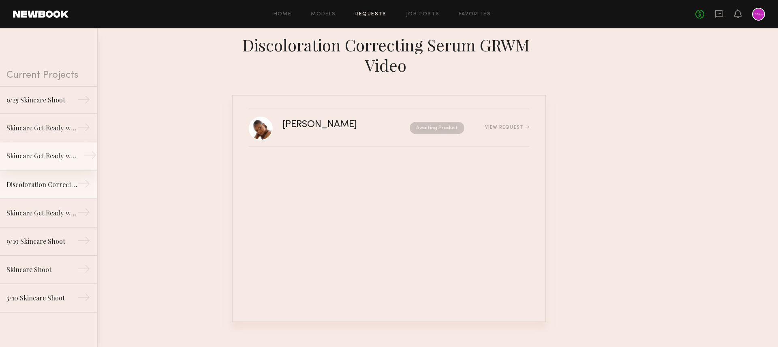
click at [38, 162] on link "Skincare Get Ready with Me Video (Eye Gel) →" at bounding box center [48, 156] width 97 height 28
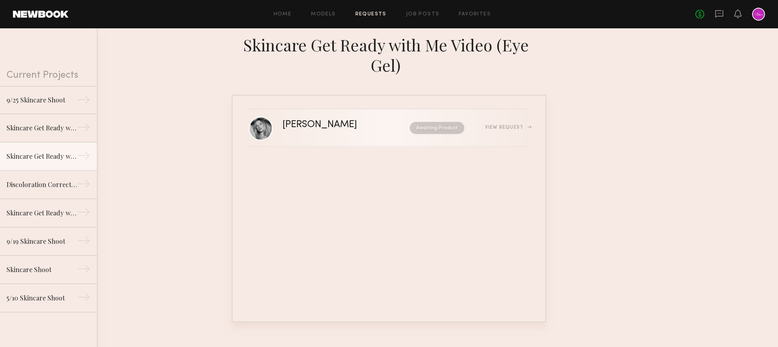
click at [307, 143] on link "Natalie C. Awaiting Product View Request" at bounding box center [389, 128] width 281 height 38
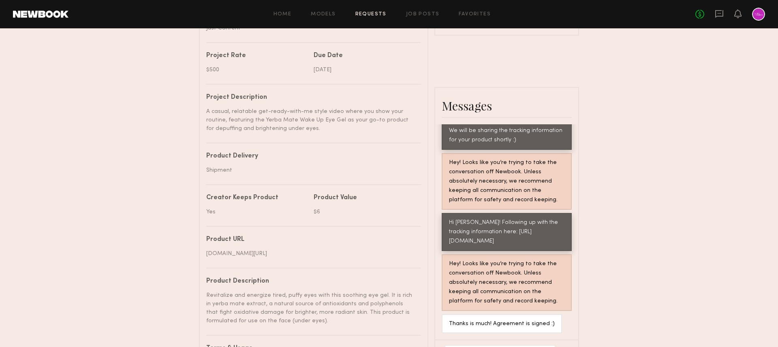
scroll to position [315, 0]
drag, startPoint x: 223, startPoint y: 263, endPoint x: 208, endPoint y: 255, distance: 16.7
click at [208, 255] on div "[DOMAIN_NAME][URL]" at bounding box center [310, 253] width 209 height 9
copy div "[DOMAIN_NAME][URL]"
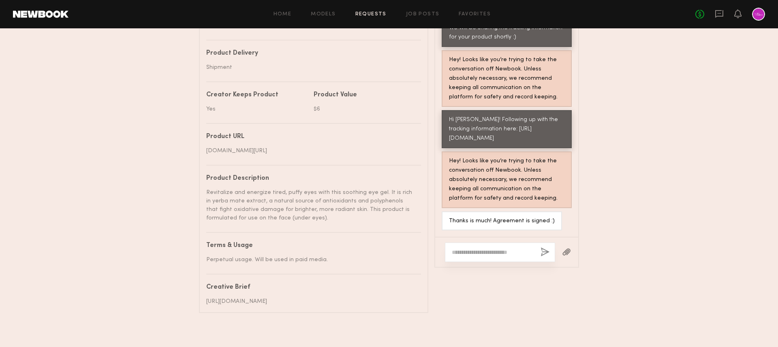
scroll to position [448, 0]
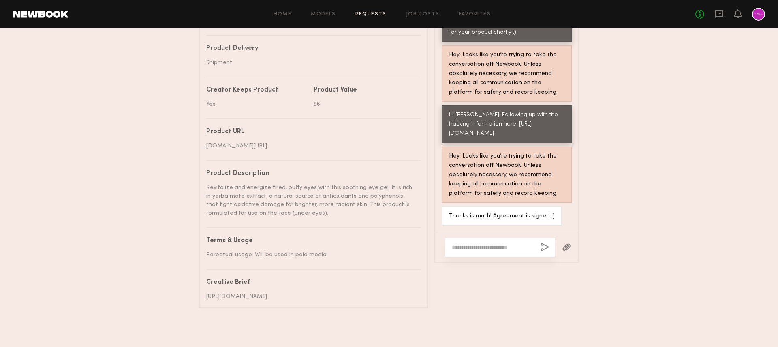
drag, startPoint x: 209, startPoint y: 169, endPoint x: 281, endPoint y: 198, distance: 77.2
click at [281, 199] on div "Revitalize and energize tired, puffy eyes with this soothing eye gel. It is ric…" at bounding box center [310, 201] width 209 height 34
copy div "Revitalize and energize tired, puffy eyes with this soothing eye gel. It is ric…"
click at [302, 195] on div "Revitalize and energize tired, puffy eyes with this soothing eye gel. It is ric…" at bounding box center [310, 201] width 209 height 34
click at [486, 244] on textarea at bounding box center [493, 248] width 82 height 8
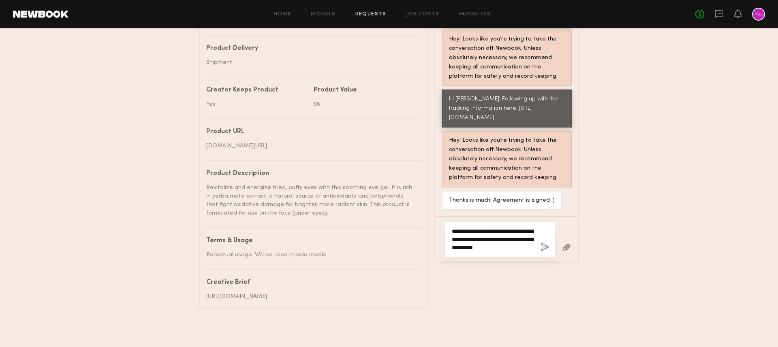
scroll to position [798, 0]
drag, startPoint x: 450, startPoint y: 86, endPoint x: 484, endPoint y: 105, distance: 39.4
click at [484, 105] on div "Hi Natalie! Following up with the tracking information here: https://www.fedex.…" at bounding box center [507, 109] width 116 height 28
copy div "https://www.fedex.com/fedextrack/?trknbr=393216755484&trkqual=12029~39321675548…"
click at [508, 227] on textarea "**********" at bounding box center [493, 239] width 82 height 24
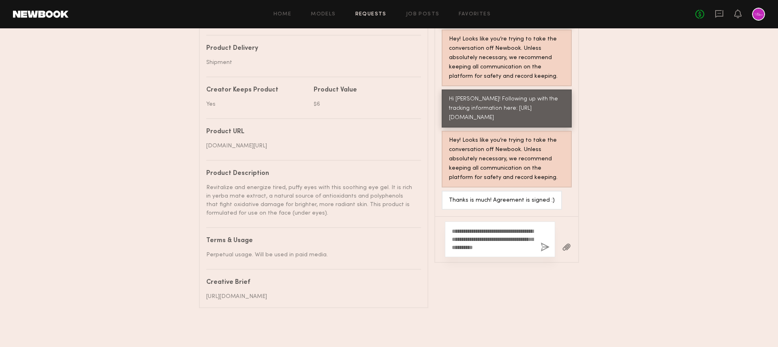
drag, startPoint x: 535, startPoint y: 235, endPoint x: 470, endPoint y: 234, distance: 65.3
click at [470, 234] on div "**********" at bounding box center [500, 240] width 110 height 36
click at [470, 234] on textarea "**********" at bounding box center [493, 239] width 82 height 24
click at [453, 227] on textarea "**********" at bounding box center [493, 239] width 82 height 24
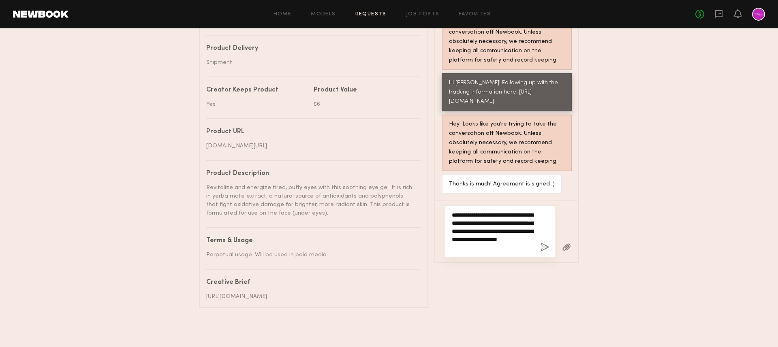
drag, startPoint x: 481, startPoint y: 227, endPoint x: 515, endPoint y: 219, distance: 35.0
click at [515, 219] on textarea "**********" at bounding box center [493, 231] width 82 height 41
drag, startPoint x: 515, startPoint y: 219, endPoint x: 482, endPoint y: 229, distance: 34.6
click at [482, 229] on textarea "**********" at bounding box center [493, 231] width 82 height 41
click at [497, 228] on textarea "**********" at bounding box center [493, 231] width 82 height 41
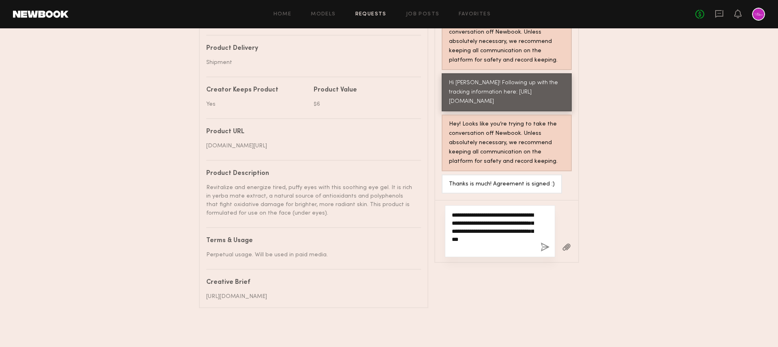
click at [499, 234] on textarea "**********" at bounding box center [493, 231] width 82 height 41
type textarea "**********"
click at [542, 243] on button "button" at bounding box center [545, 248] width 9 height 10
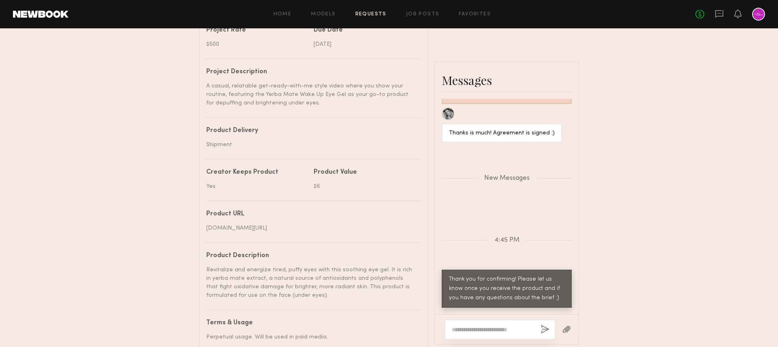
scroll to position [0, 0]
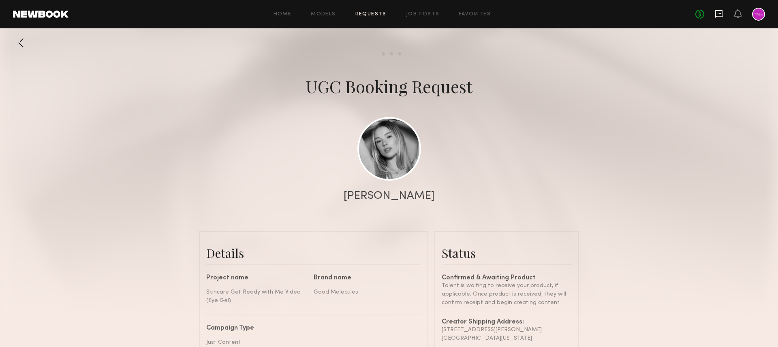
click at [595, 14] on icon at bounding box center [719, 13] width 9 height 9
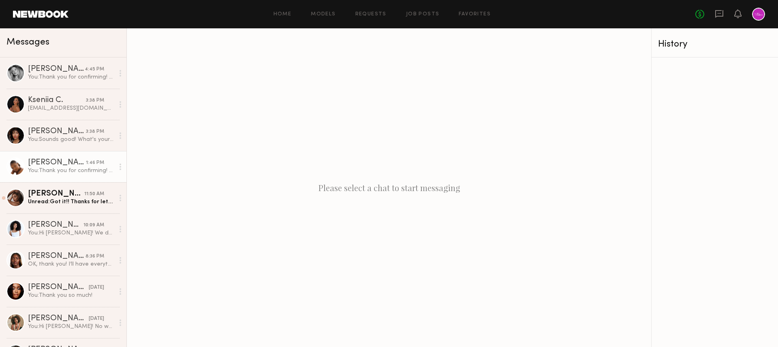
click at [85, 166] on div "[PERSON_NAME]" at bounding box center [57, 163] width 58 height 8
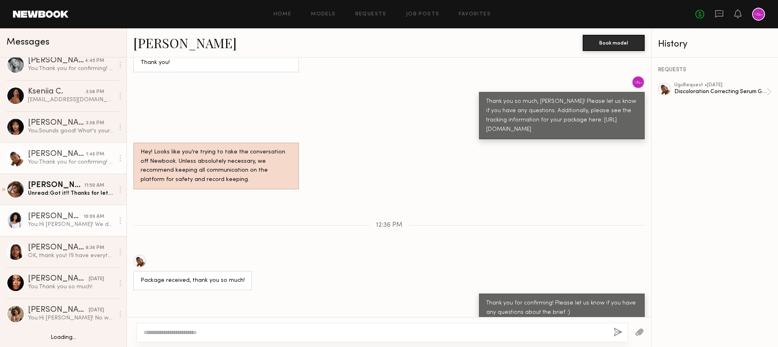
scroll to position [9, 0]
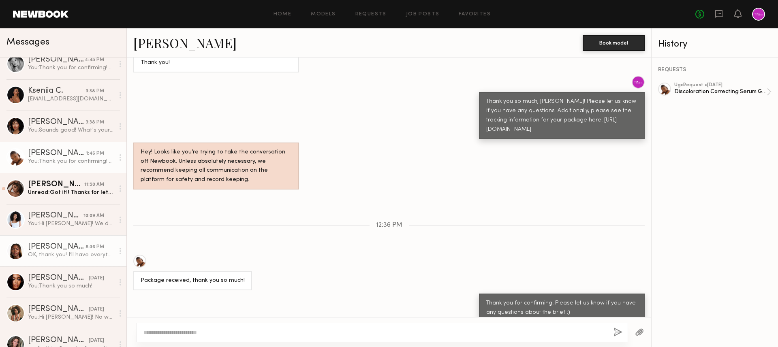
click at [61, 256] on div "OK, thank you! I’ll have everything signed by the end of the day." at bounding box center [71, 255] width 86 height 8
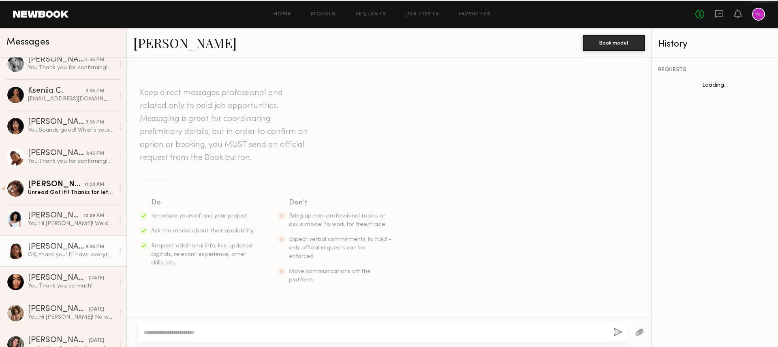
scroll to position [458, 0]
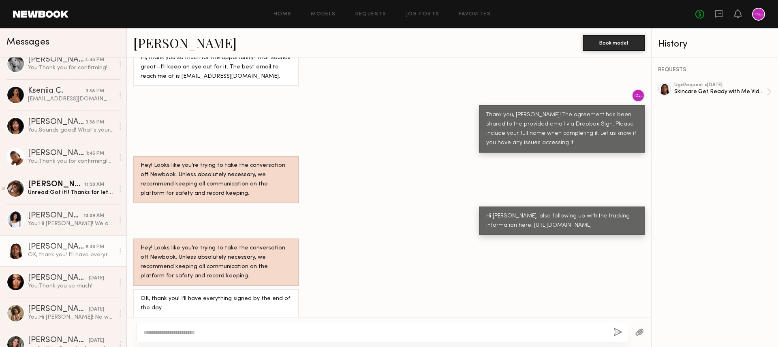
drag, startPoint x: 587, startPoint y: 218, endPoint x: 502, endPoint y: 209, distance: 86.0
click at [502, 212] on div "Hi Tamie, also following up with the tracking information here: https://tools.u…" at bounding box center [561, 221] width 151 height 19
copy div "https://tools.usps.com/go/TrackConfirmAction?qtc_tLabels1=9400136208133275794949"
click at [329, 223] on div "Hi Tamie, also following up with the tracking information here: https://tools.u…" at bounding box center [389, 221] width 525 height 29
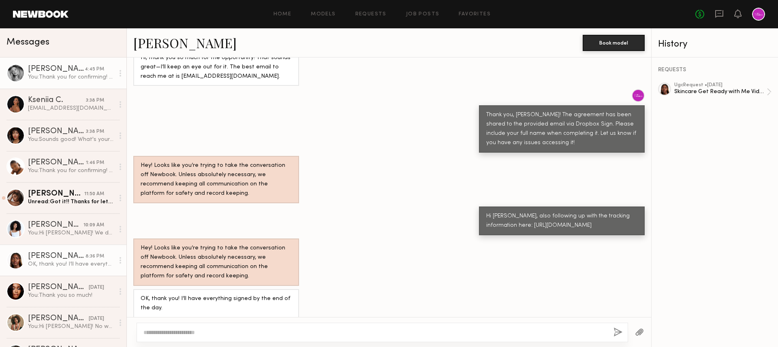
click at [78, 81] on div "You: Thank you for confirming! Please let us know once you receive the product …" at bounding box center [71, 77] width 86 height 8
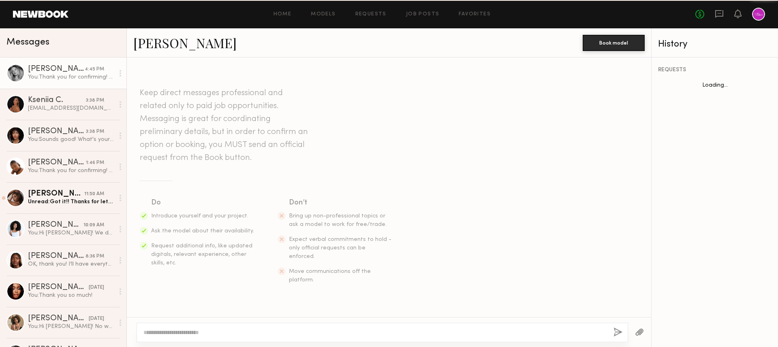
scroll to position [630, 0]
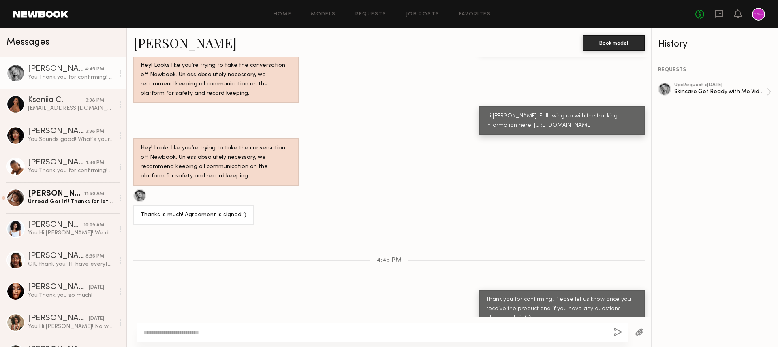
click at [227, 206] on div "Thanks is much! Agreement is signed :)" at bounding box center [193, 215] width 120 height 19
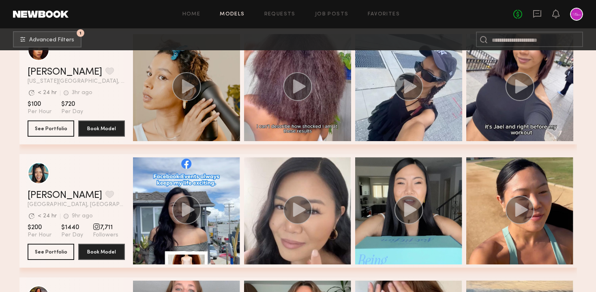
scroll to position [165, 0]
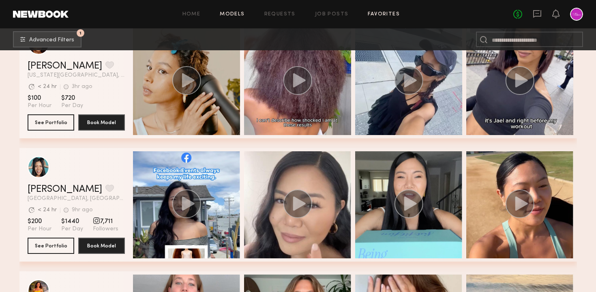
click at [378, 13] on link "Favorites" at bounding box center [384, 14] width 32 height 5
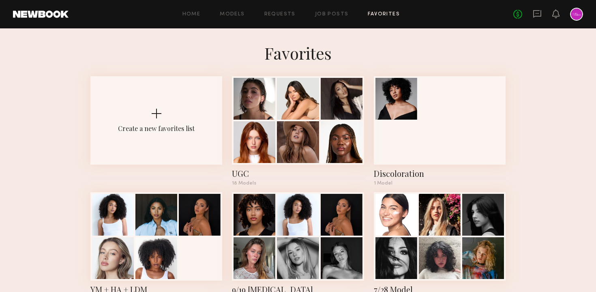
click at [298, 128] on div at bounding box center [298, 142] width 42 height 42
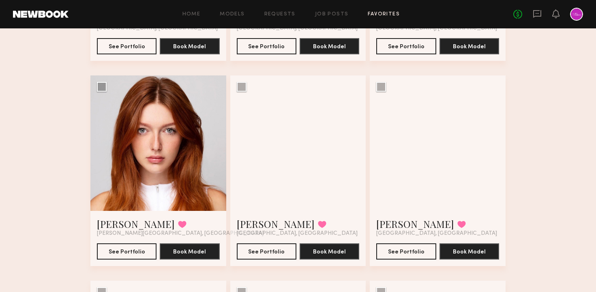
scroll to position [246, 0]
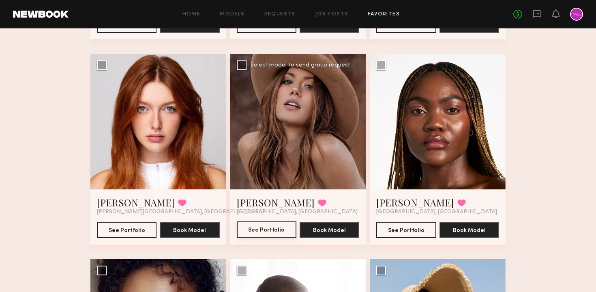
click at [261, 225] on button "See Portfolio" at bounding box center [267, 229] width 60 height 16
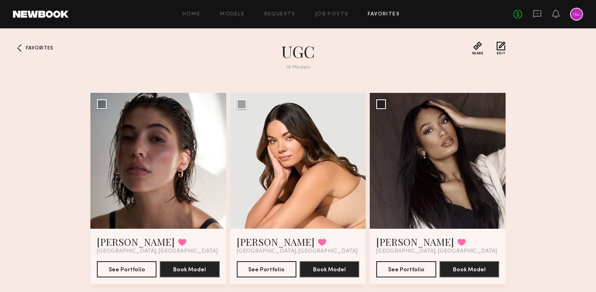
scroll to position [0, 0]
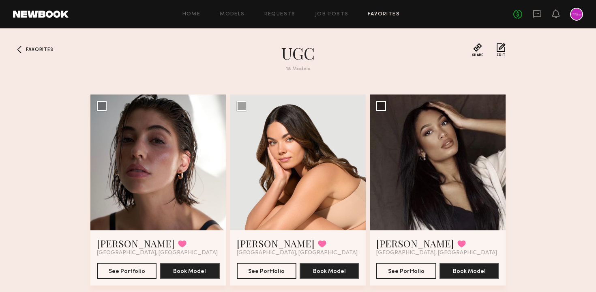
click at [579, 12] on div at bounding box center [576, 14] width 13 height 13
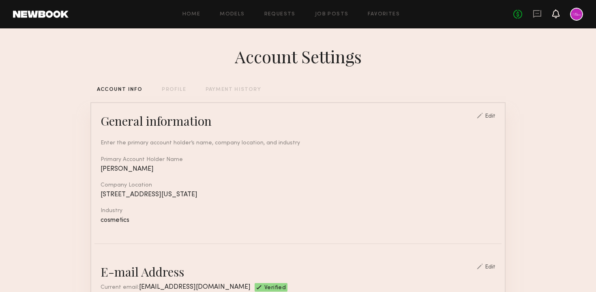
click at [554, 14] on icon at bounding box center [555, 14] width 6 height 6
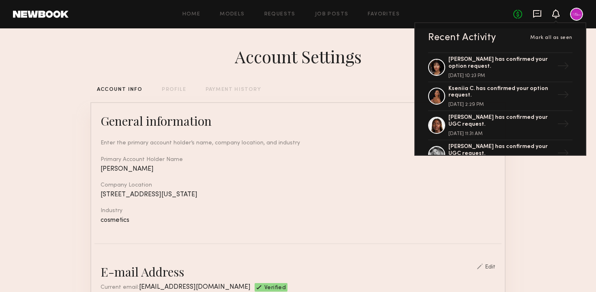
click at [540, 13] on icon at bounding box center [537, 14] width 8 height 8
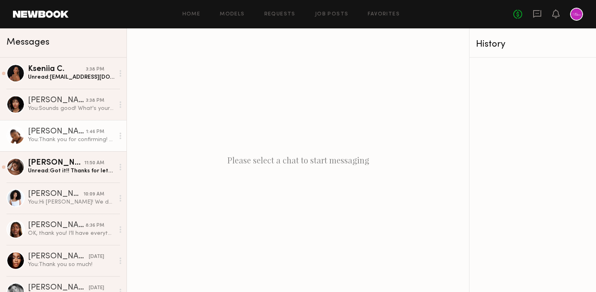
click at [65, 133] on div "Ashley W." at bounding box center [57, 132] width 58 height 8
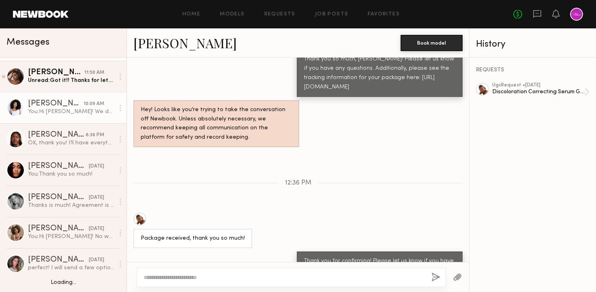
scroll to position [91, 0]
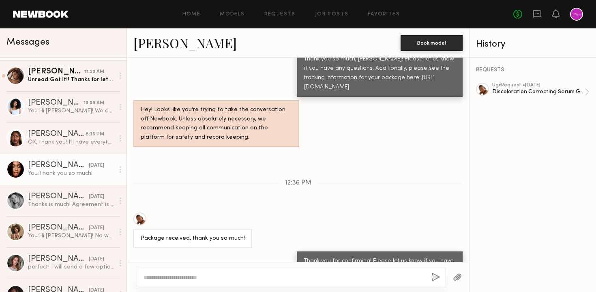
click at [60, 165] on div "Jordin W." at bounding box center [58, 165] width 61 height 8
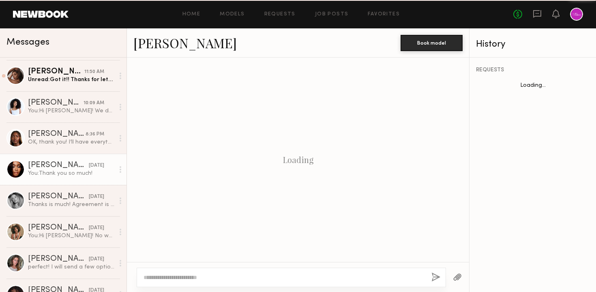
scroll to position [400, 0]
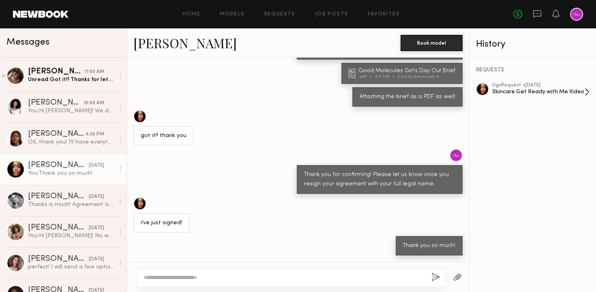
click at [531, 91] on div "Skincare Get Ready with Me Video" at bounding box center [538, 92] width 92 height 8
click at [339, 15] on link "Job Posts" at bounding box center [332, 14] width 34 height 5
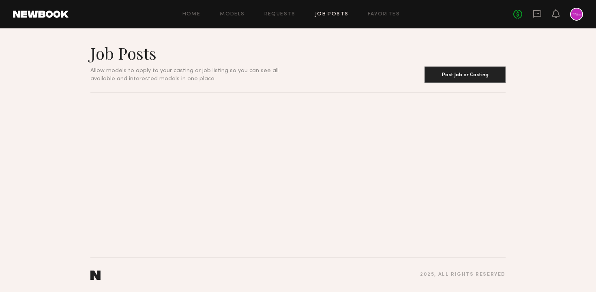
click at [386, 17] on div "Home Models Requests Job Posts Favorites Sign Out No fees up to $5,000" at bounding box center [326, 14] width 514 height 13
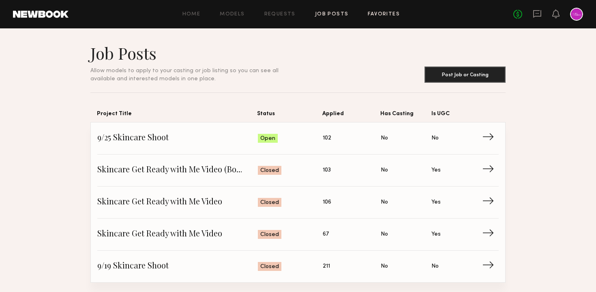
click at [381, 15] on link "Favorites" at bounding box center [384, 14] width 32 height 5
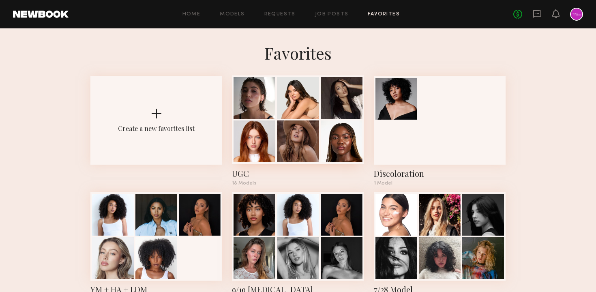
click at [304, 122] on div at bounding box center [298, 141] width 42 height 42
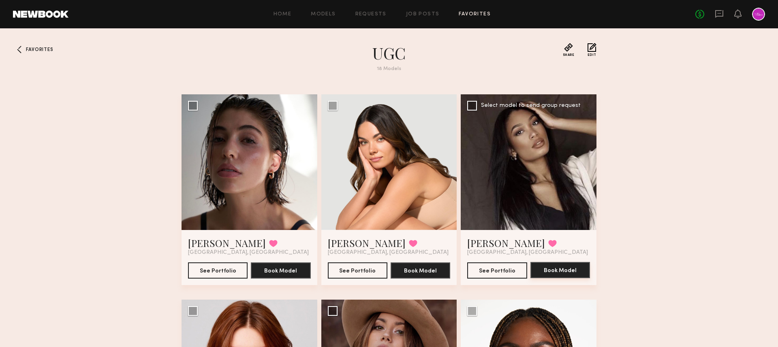
click at [567, 267] on button "Book Model" at bounding box center [561, 270] width 60 height 16
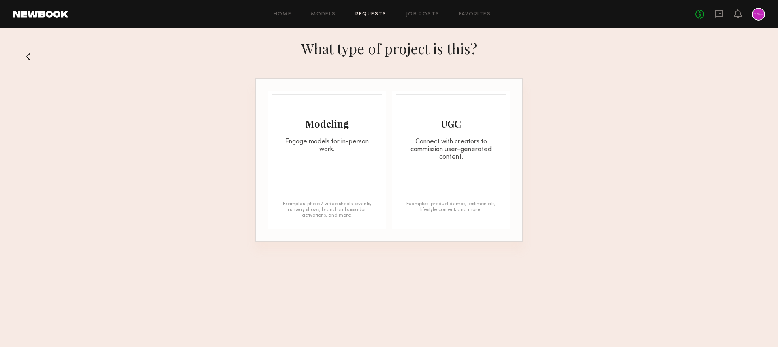
click at [445, 142] on div "Connect with creators to commission user-generated content." at bounding box center [450, 149] width 109 height 23
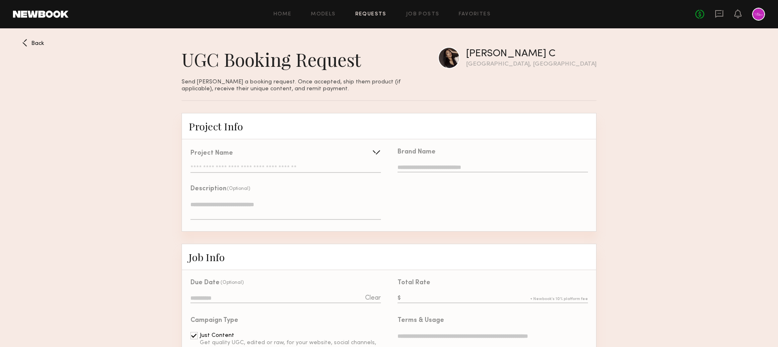
click at [295, 165] on input "text" at bounding box center [286, 169] width 191 height 8
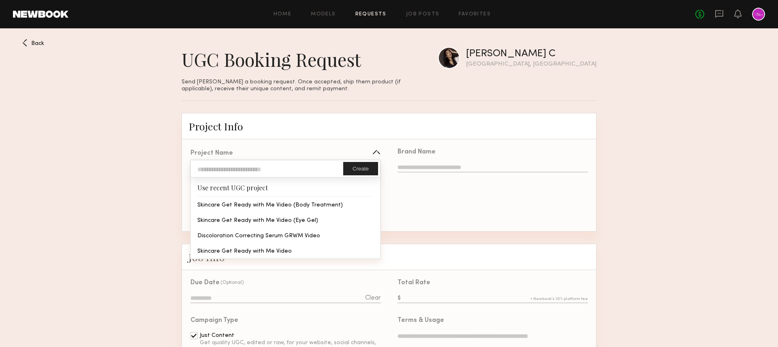
click at [279, 168] on input "text" at bounding box center [267, 169] width 152 height 17
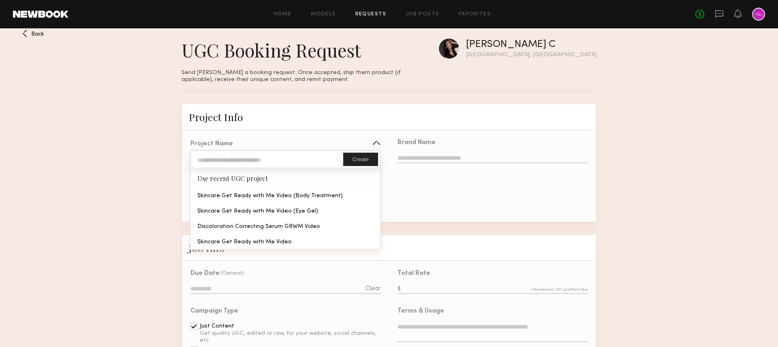
scroll to position [3, 0]
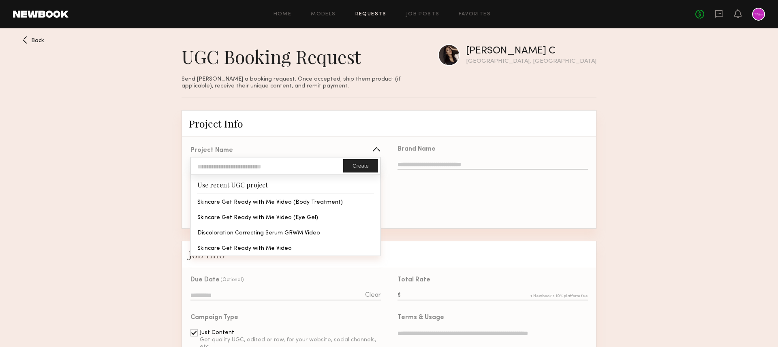
click at [262, 169] on input "text" at bounding box center [267, 166] width 152 height 17
type input "**********"
click at [398, 126] on div "Project Info" at bounding box center [389, 123] width 415 height 26
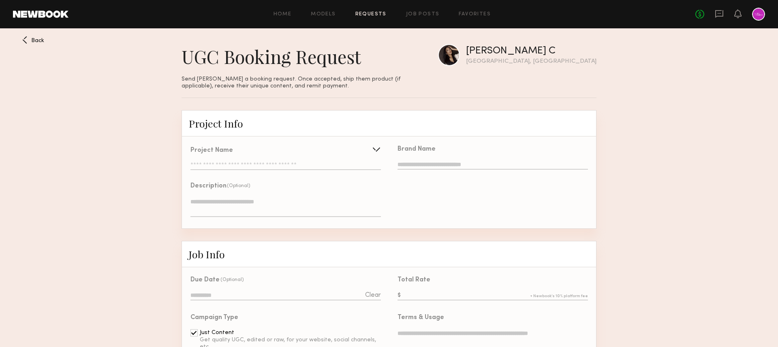
click at [300, 164] on input "text" at bounding box center [286, 166] width 191 height 8
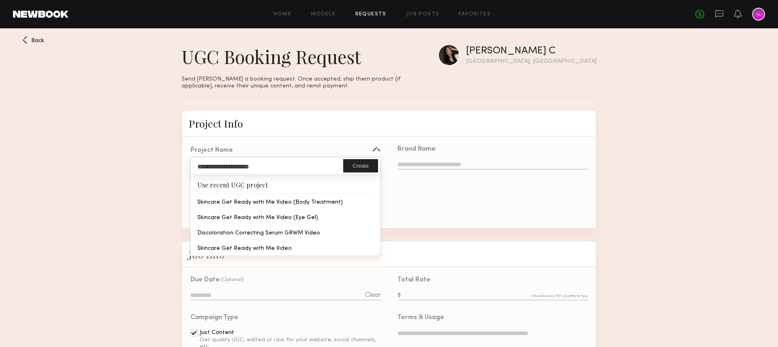
click at [285, 165] on input "**********" at bounding box center [267, 166] width 152 height 17
click at [427, 168] on input "text" at bounding box center [493, 165] width 191 height 9
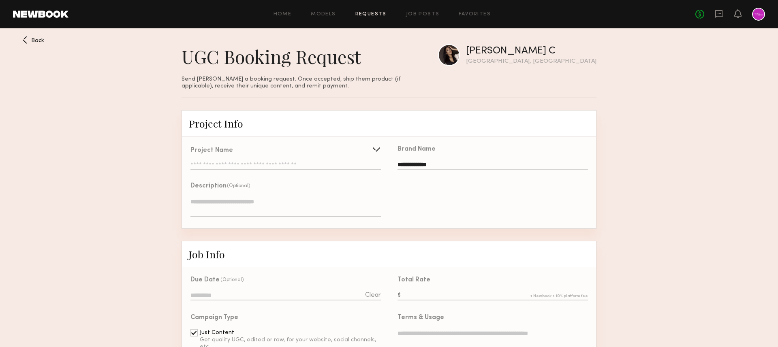
type input "**********"
click at [250, 201] on textarea at bounding box center [286, 207] width 191 height 19
click at [395, 205] on div "**********" at bounding box center [492, 183] width 207 height 92
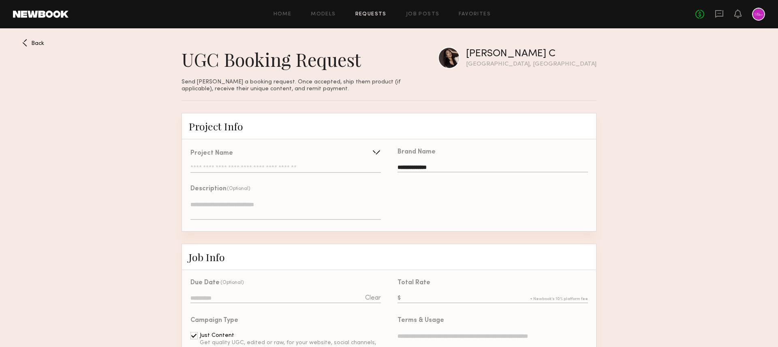
click at [232, 166] on input "text" at bounding box center [286, 169] width 191 height 8
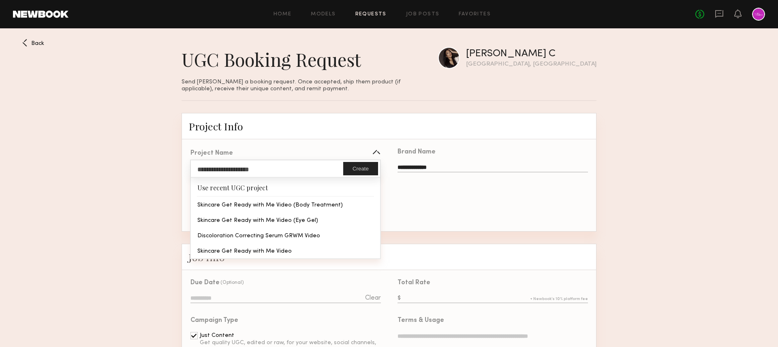
click at [355, 171] on button "Create" at bounding box center [360, 168] width 35 height 13
type input "**********"
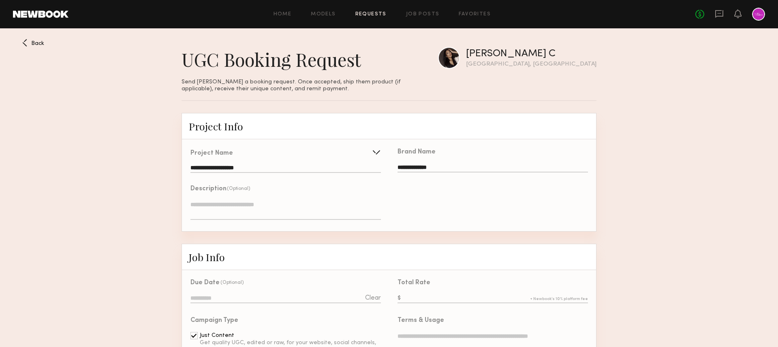
click at [259, 204] on textarea at bounding box center [286, 210] width 191 height 19
paste textarea "**********"
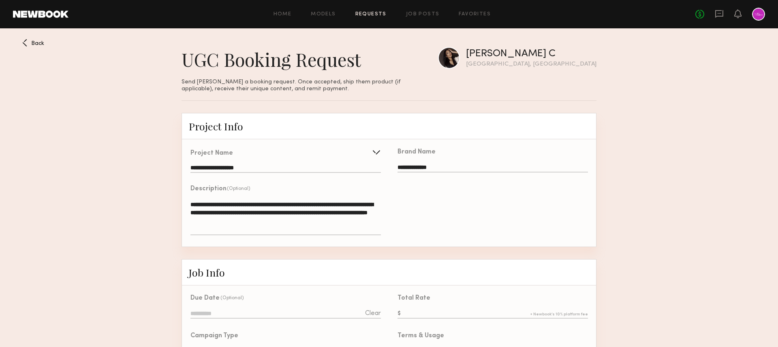
type textarea "**********"
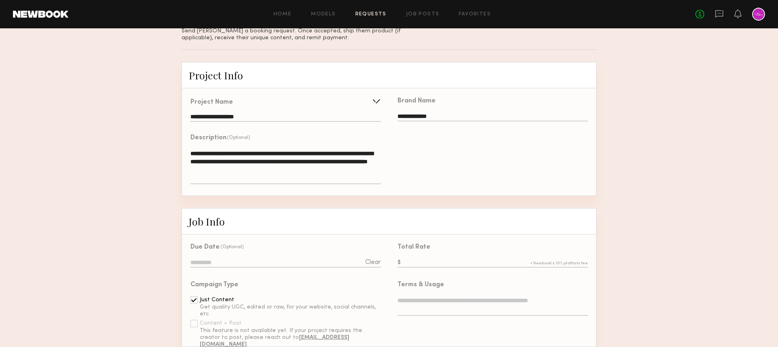
scroll to position [60, 0]
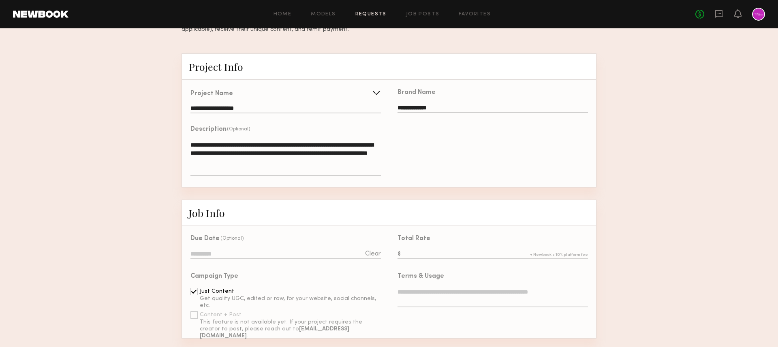
click at [330, 254] on input at bounding box center [286, 255] width 191 height 9
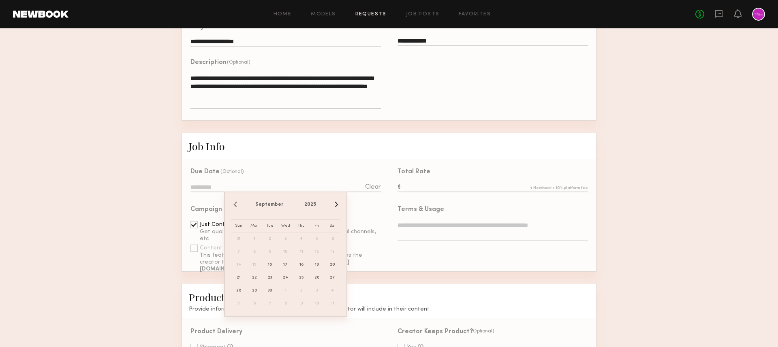
scroll to position [134, 0]
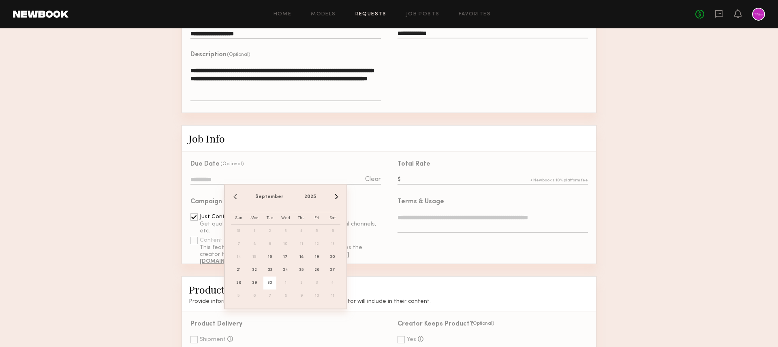
click at [272, 283] on span "30" at bounding box center [269, 283] width 13 height 13
type input "**********"
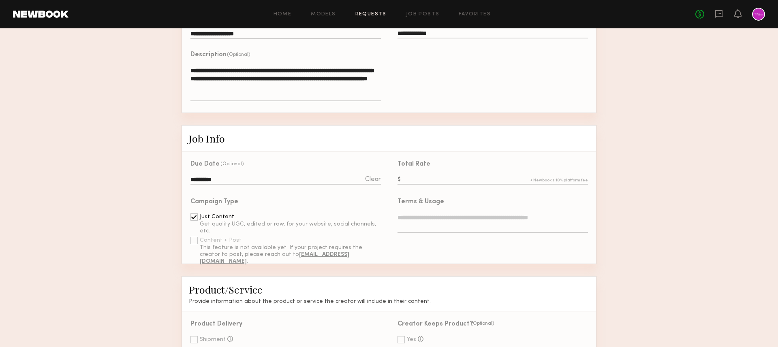
click at [419, 178] on input "text" at bounding box center [493, 180] width 191 height 9
type input "***"
click at [414, 216] on textarea at bounding box center [493, 223] width 191 height 19
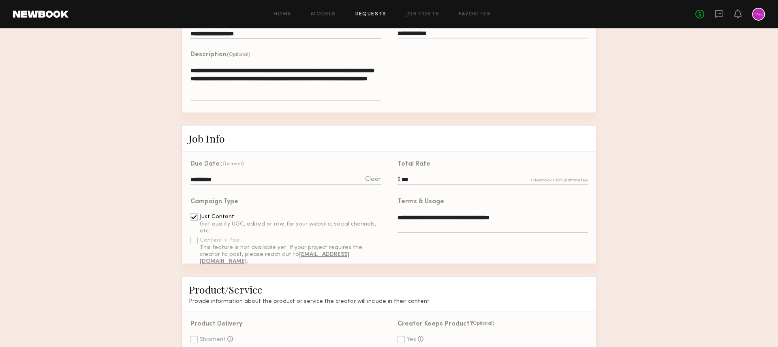
type textarea "**********"
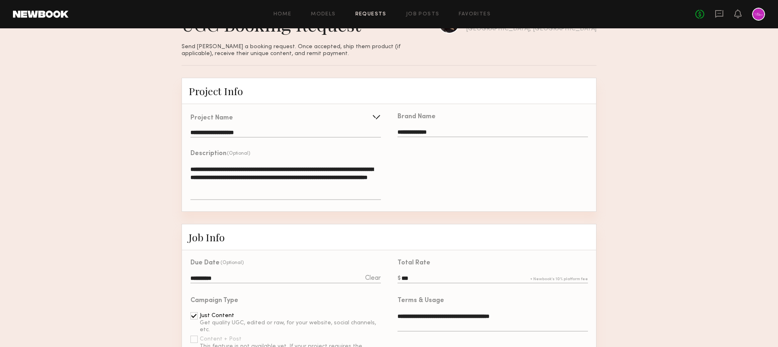
scroll to position [0, 0]
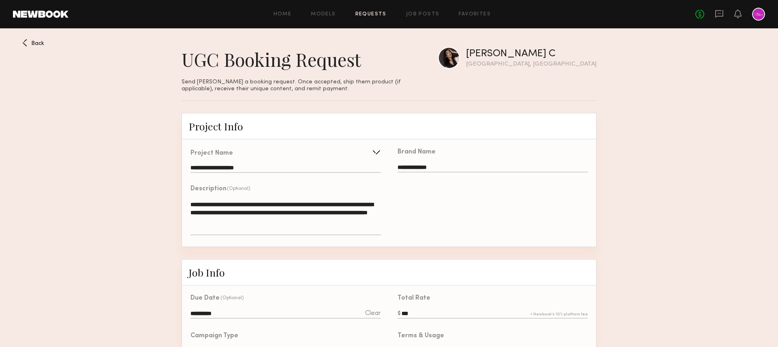
click at [245, 168] on input "**********" at bounding box center [286, 169] width 191 height 8
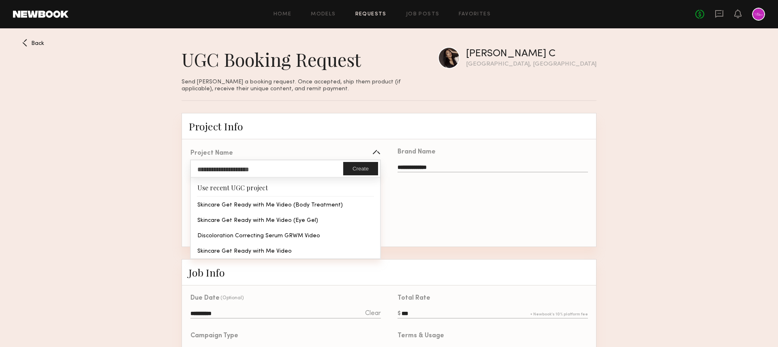
drag, startPoint x: 270, startPoint y: 169, endPoint x: 180, endPoint y: 168, distance: 90.0
type input "**********"
click at [349, 169] on button "Create" at bounding box center [360, 168] width 35 height 13
type input "**********"
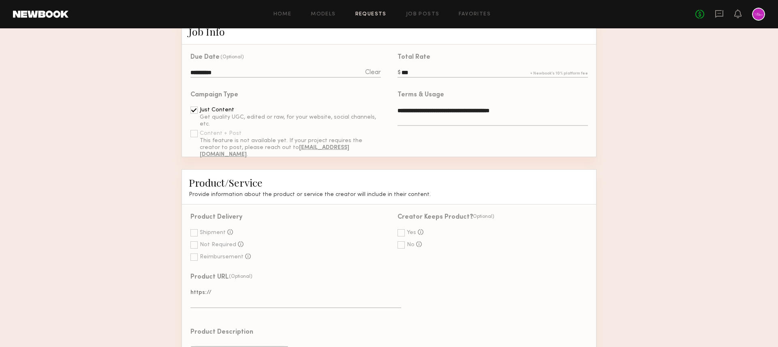
scroll to position [242, 0]
click at [195, 233] on div at bounding box center [194, 232] width 7 height 7
click at [398, 232] on div at bounding box center [401, 232] width 7 height 7
click at [418, 279] on input "text" at bounding box center [493, 280] width 191 height 9
type input "*"
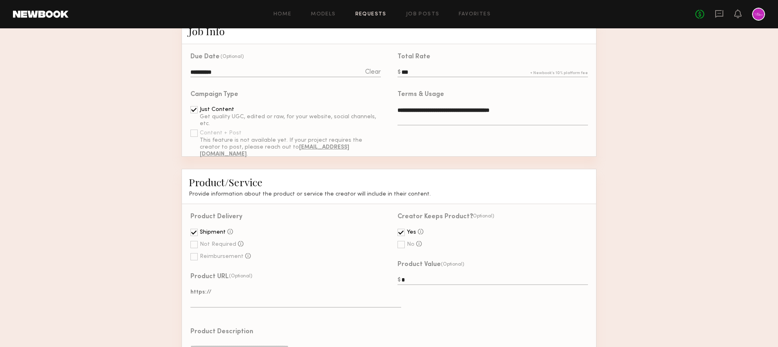
click at [278, 291] on textarea at bounding box center [296, 298] width 211 height 19
paste textarea "**********"
click at [143, 267] on form "**********" at bounding box center [389, 252] width 778 height 760
click at [274, 291] on textarea "**********" at bounding box center [296, 298] width 211 height 19
type textarea "**********"
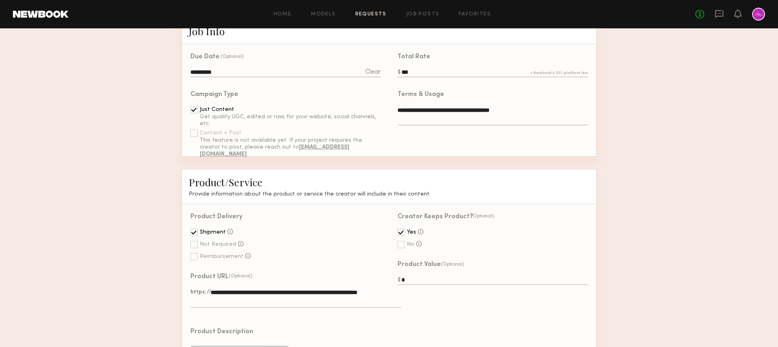
click at [141, 253] on form "**********" at bounding box center [389, 252] width 778 height 760
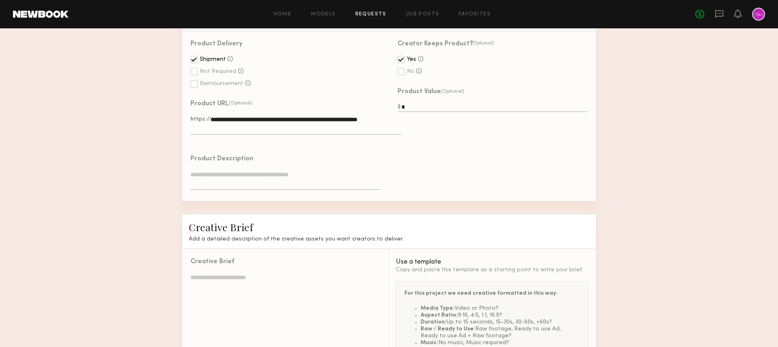
scroll to position [424, 0]
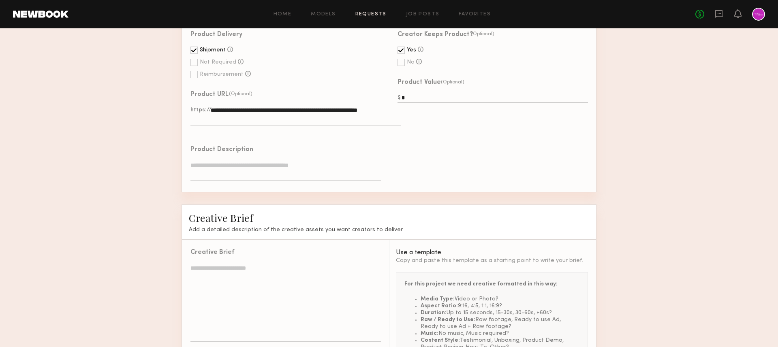
click at [240, 161] on textarea at bounding box center [286, 170] width 191 height 19
paste textarea "**********"
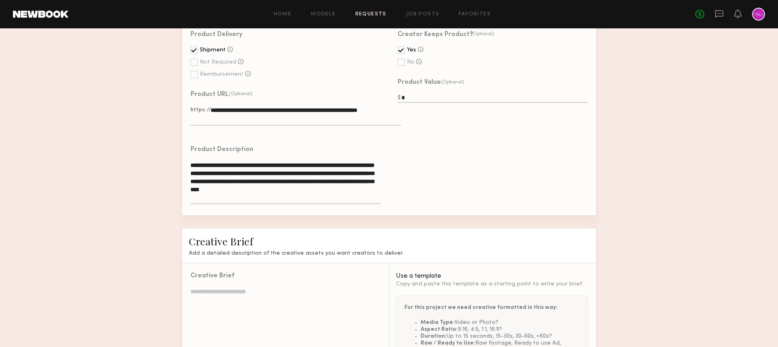
type textarea "**********"
click at [153, 166] on form "**********" at bounding box center [389, 81] width 778 height 784
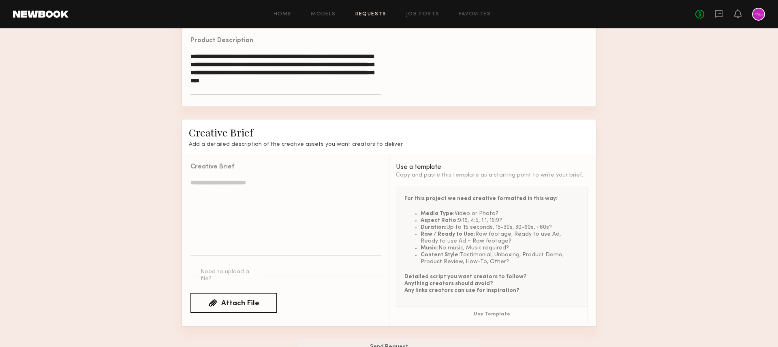
scroll to position [533, 0]
click at [240, 190] on textarea at bounding box center [286, 217] width 191 height 78
paste textarea "**********"
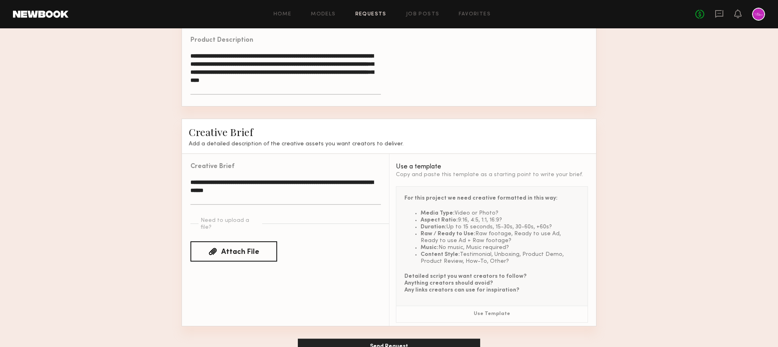
type textarea "**********"
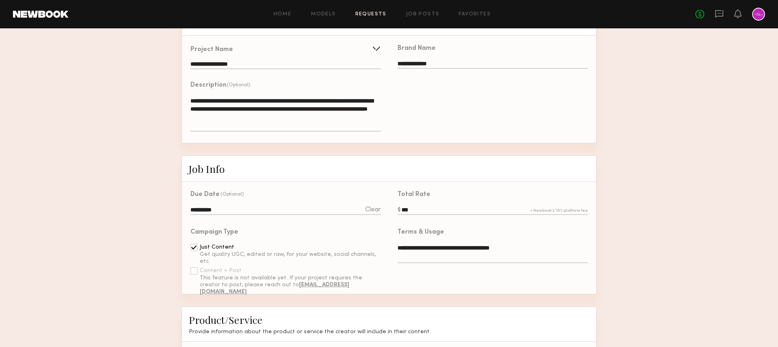
scroll to position [84, 0]
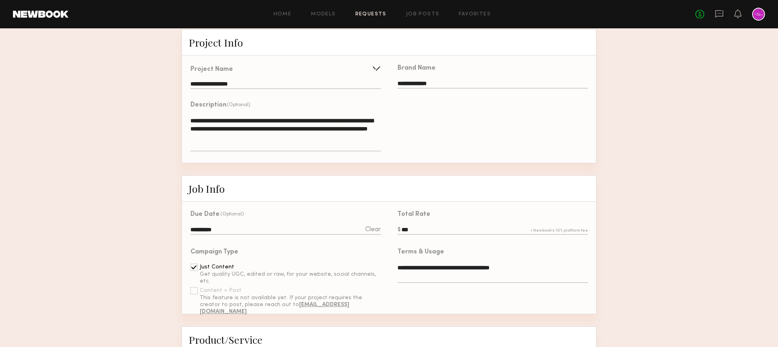
click at [312, 131] on textarea "**********" at bounding box center [286, 134] width 191 height 35
click at [480, 130] on div "**********" at bounding box center [492, 109] width 207 height 107
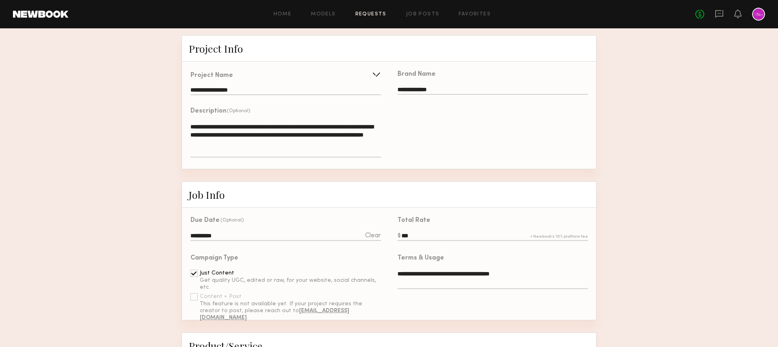
scroll to position [77, 0]
click at [307, 136] on textarea "**********" at bounding box center [286, 140] width 191 height 35
type textarea "**********"
click at [473, 140] on div "**********" at bounding box center [492, 115] width 207 height 107
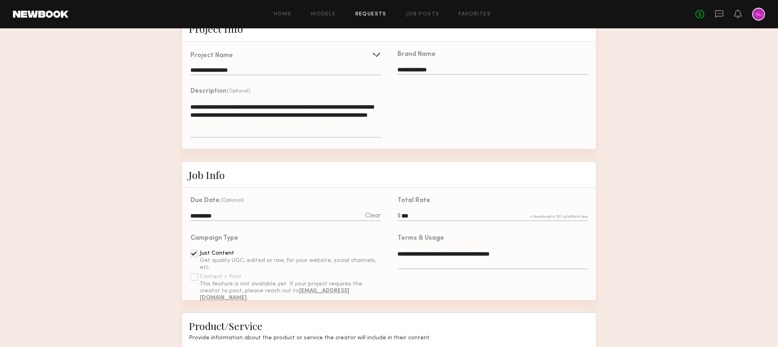
scroll to position [101, 0]
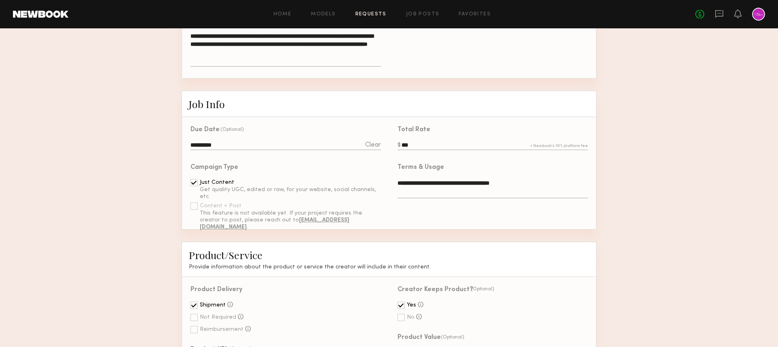
scroll to position [169, 0]
click at [142, 209] on form "**********" at bounding box center [389, 336] width 778 height 784
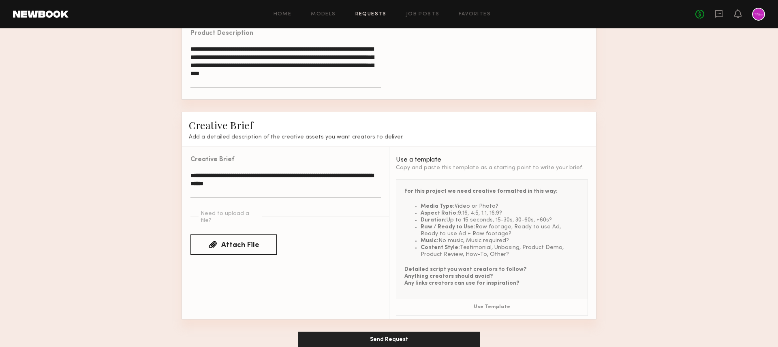
scroll to position [541, 0]
drag, startPoint x: 287, startPoint y: 182, endPoint x: 149, endPoint y: 171, distance: 139.0
click at [254, 178] on textarea "**********" at bounding box center [286, 184] width 191 height 27
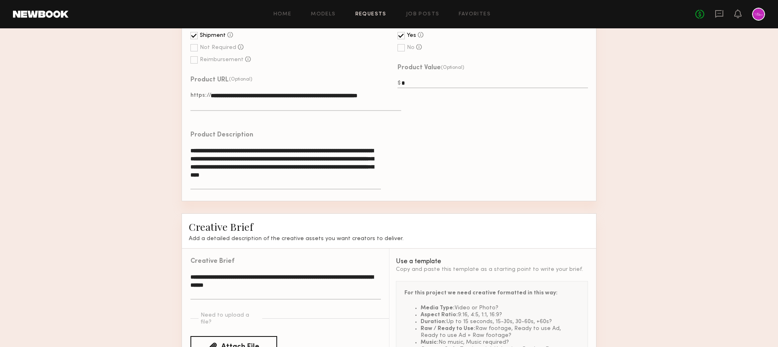
scroll to position [553, 0]
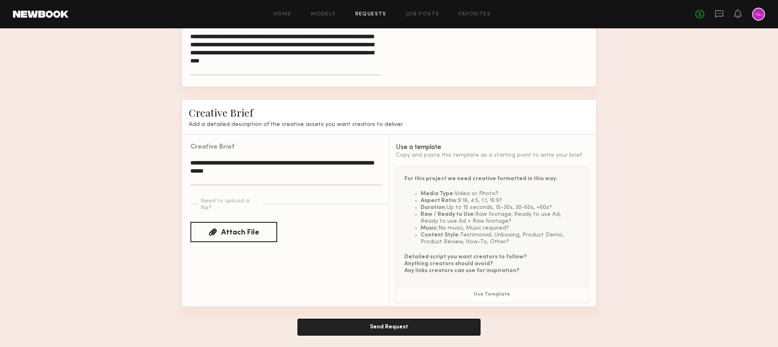
click at [361, 291] on button "Send Request" at bounding box center [389, 327] width 182 height 16
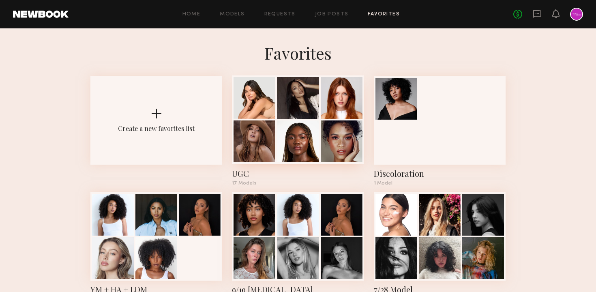
click at [305, 114] on div at bounding box center [298, 98] width 42 height 42
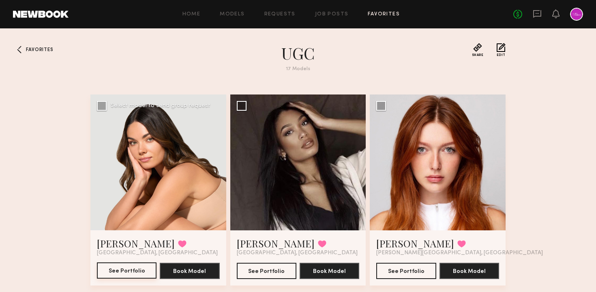
click at [133, 267] on button "See Portfolio" at bounding box center [127, 270] width 60 height 16
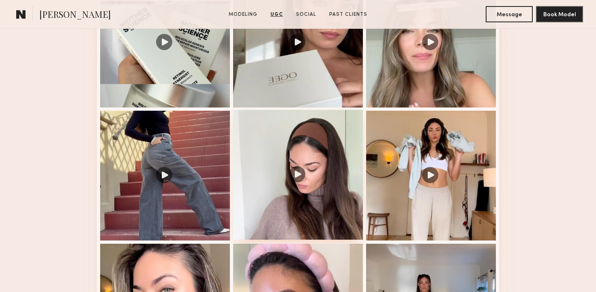
scroll to position [1058, 0]
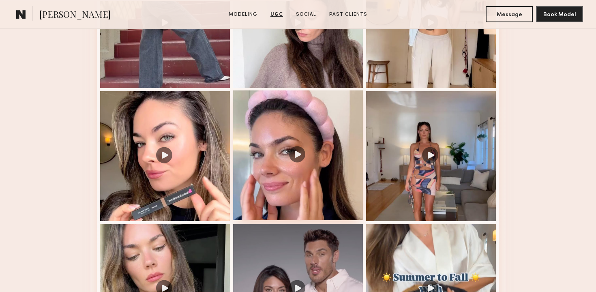
click at [282, 165] on div at bounding box center [298, 155] width 130 height 130
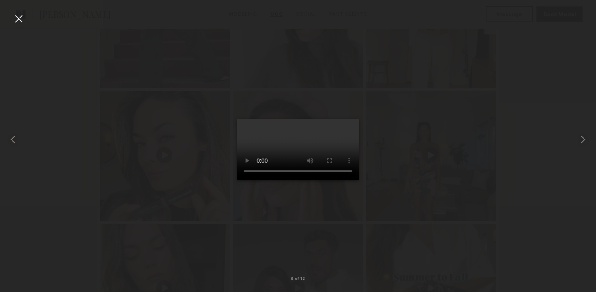
click at [21, 17] on div at bounding box center [18, 18] width 13 height 13
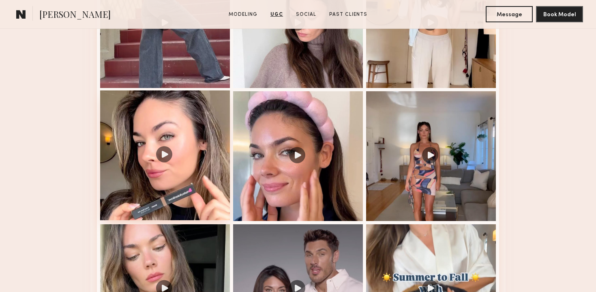
click at [163, 150] on div at bounding box center [165, 155] width 130 height 130
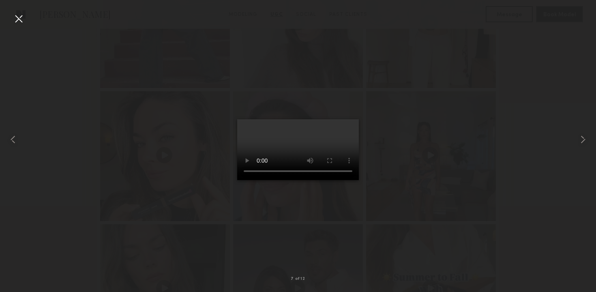
click at [21, 21] on div at bounding box center [18, 18] width 13 height 13
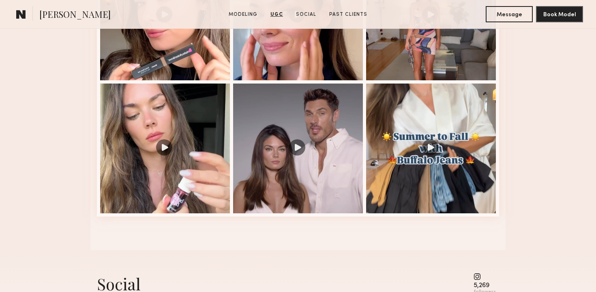
scroll to position [1193, 0]
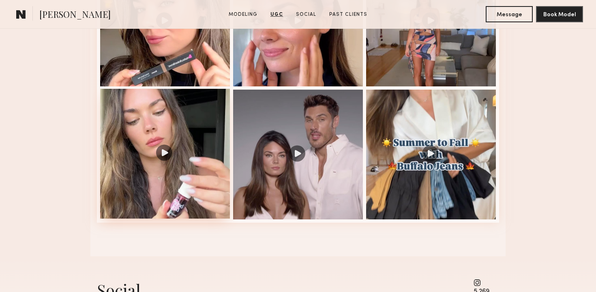
click at [179, 151] on div at bounding box center [165, 154] width 130 height 130
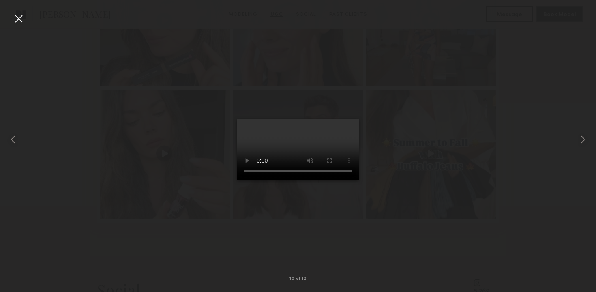
click at [17, 21] on div at bounding box center [18, 18] width 13 height 13
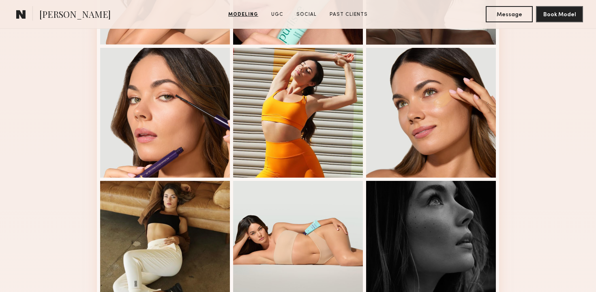
scroll to position [0, 0]
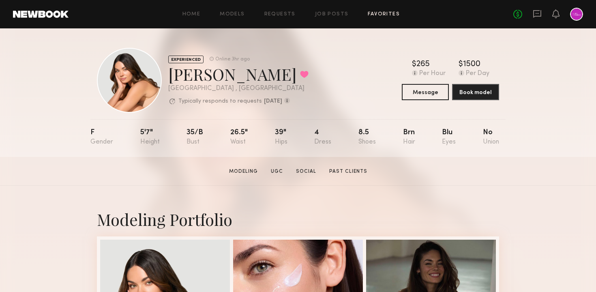
click at [381, 13] on link "Favorites" at bounding box center [384, 14] width 32 height 5
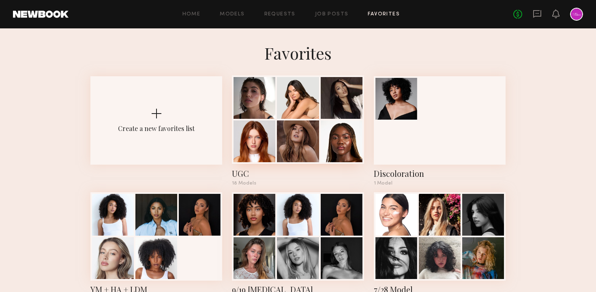
click at [286, 103] on div at bounding box center [298, 98] width 42 height 42
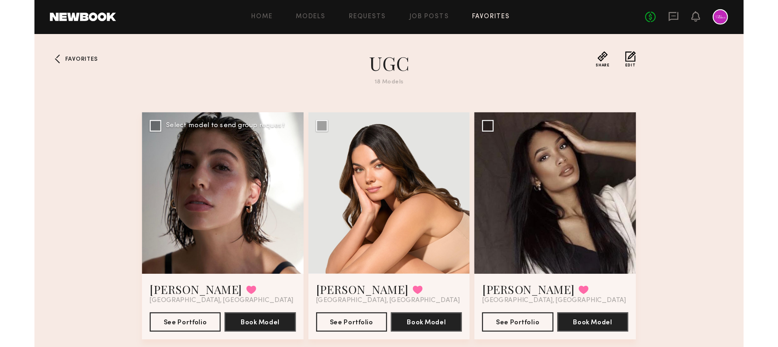
scroll to position [26, 0]
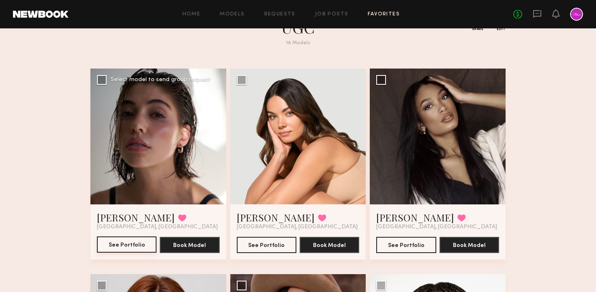
click at [133, 249] on button "See Portfolio" at bounding box center [127, 244] width 60 height 16
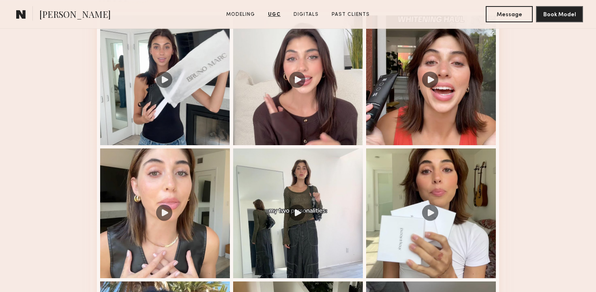
scroll to position [848, 0]
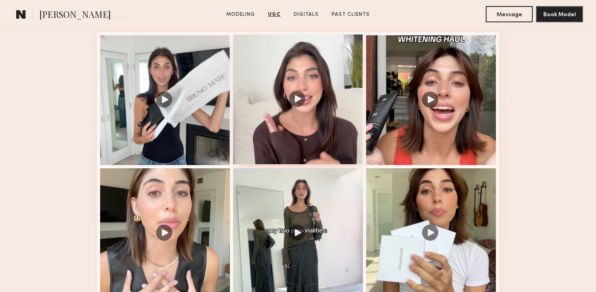
click at [291, 122] on div at bounding box center [298, 99] width 130 height 130
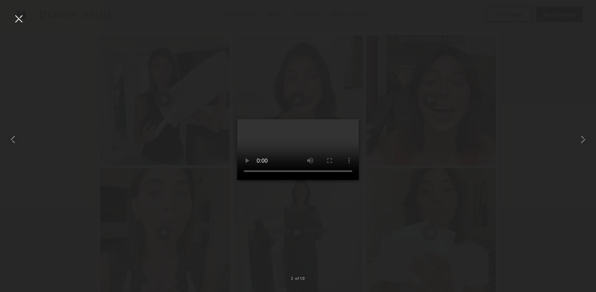
click at [19, 19] on div at bounding box center [18, 18] width 13 height 13
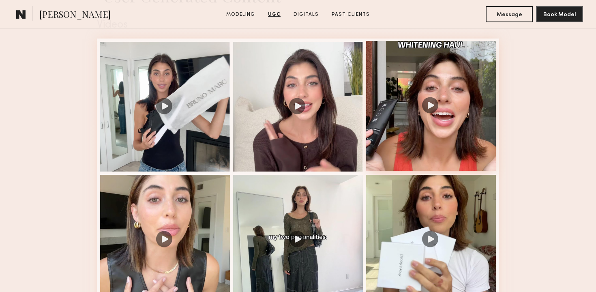
scroll to position [816, 0]
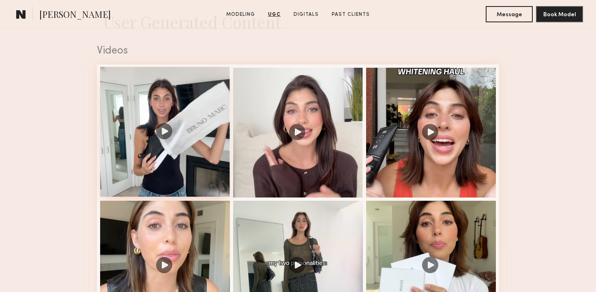
click at [156, 130] on div at bounding box center [165, 132] width 130 height 130
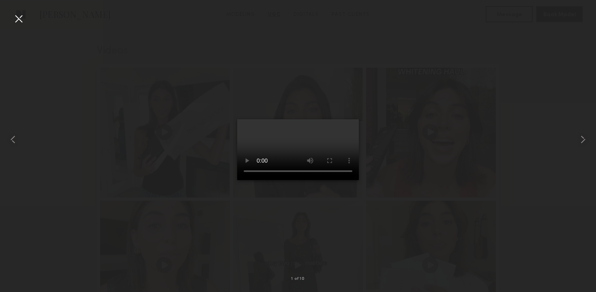
click at [21, 20] on div at bounding box center [18, 18] width 13 height 13
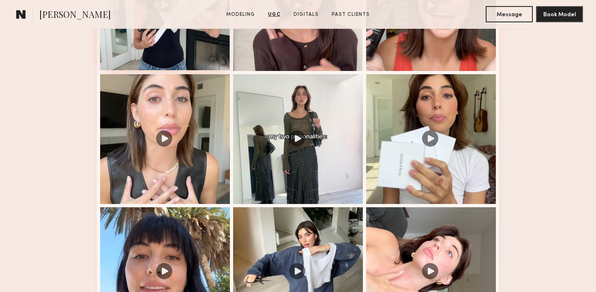
scroll to position [951, 0]
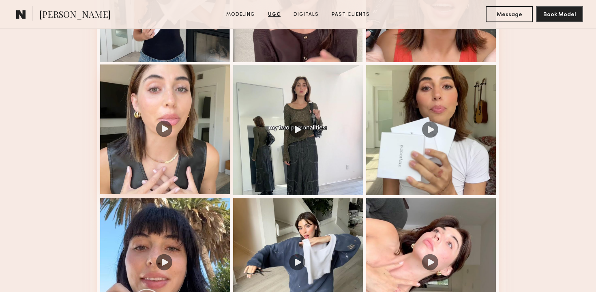
click at [163, 150] on div at bounding box center [165, 129] width 130 height 130
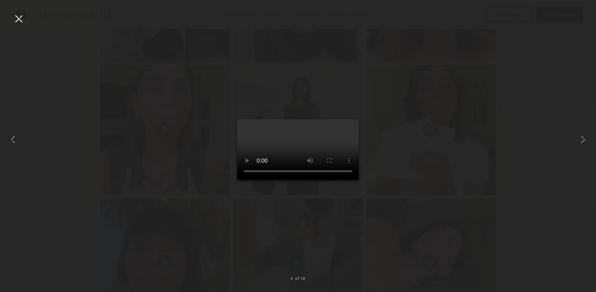
click at [21, 18] on div at bounding box center [18, 18] width 13 height 13
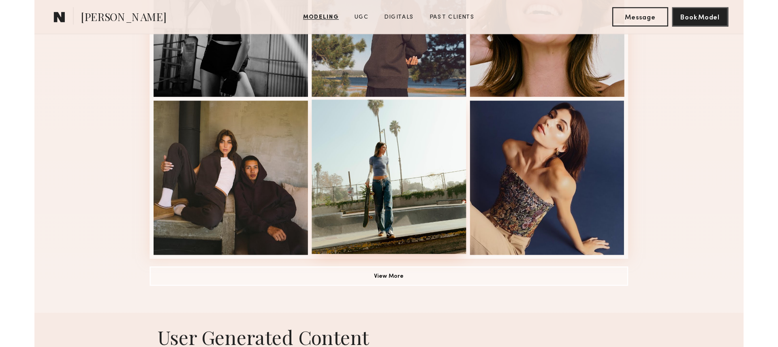
scroll to position [0, 0]
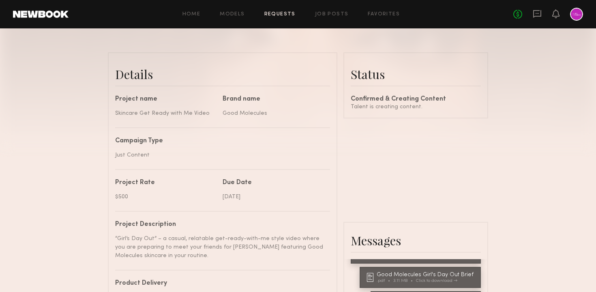
scroll to position [186, 0]
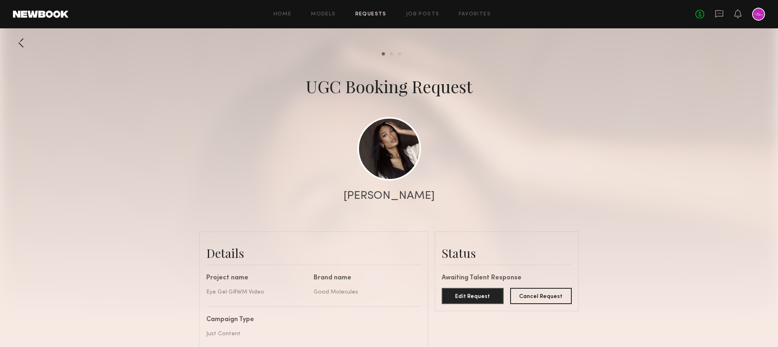
click at [758, 15] on div at bounding box center [758, 14] width 13 height 13
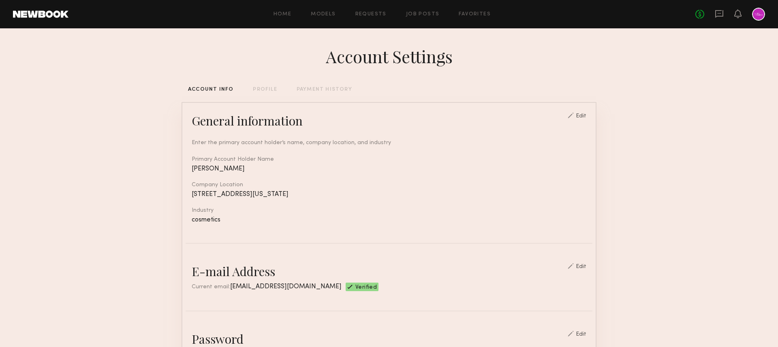
click at [733, 14] on div "No fees up to $5,000" at bounding box center [731, 14] width 70 height 13
click at [716, 17] on icon at bounding box center [719, 14] width 8 height 8
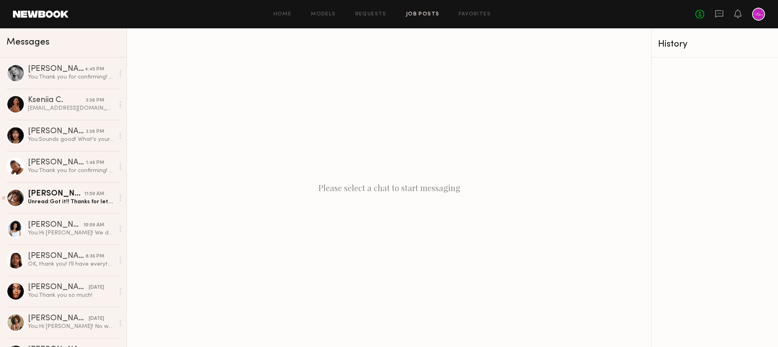
click at [419, 13] on link "Job Posts" at bounding box center [423, 14] width 34 height 5
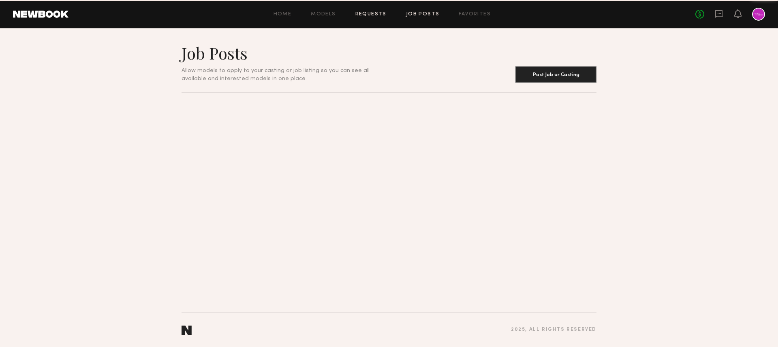
click at [370, 15] on link "Requests" at bounding box center [370, 14] width 31 height 5
